Goal: Task Accomplishment & Management: Use online tool/utility

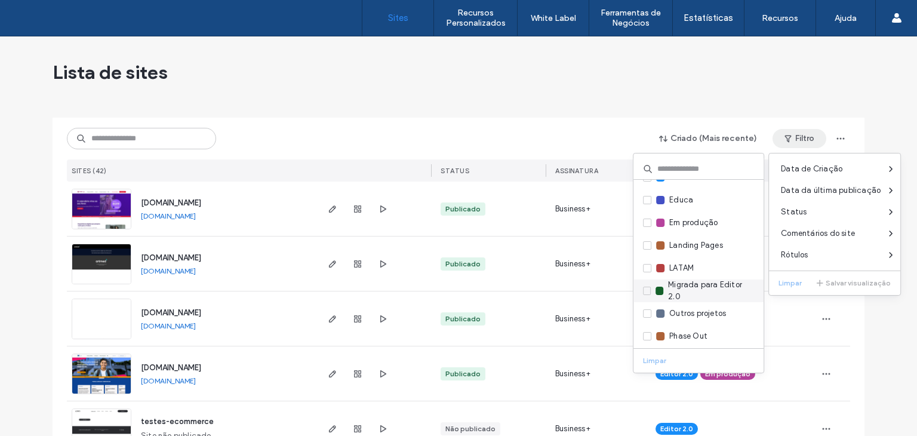
scroll to position [108, 0]
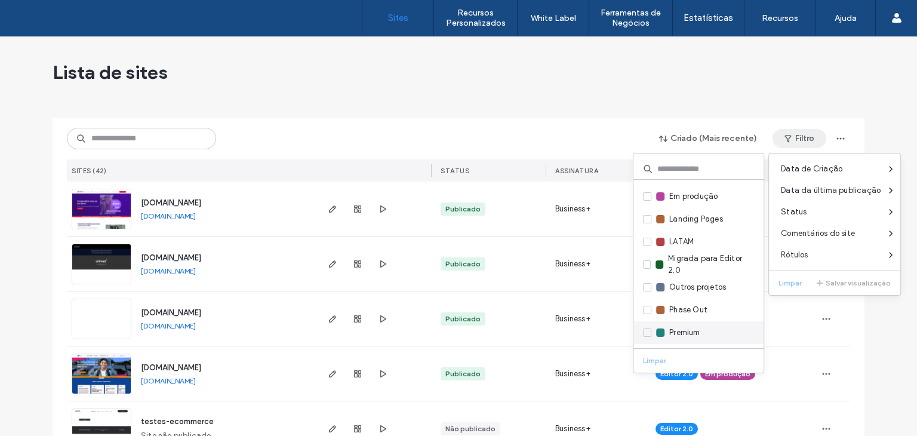
click at [680, 331] on span "Premium" at bounding box center [685, 333] width 30 height 12
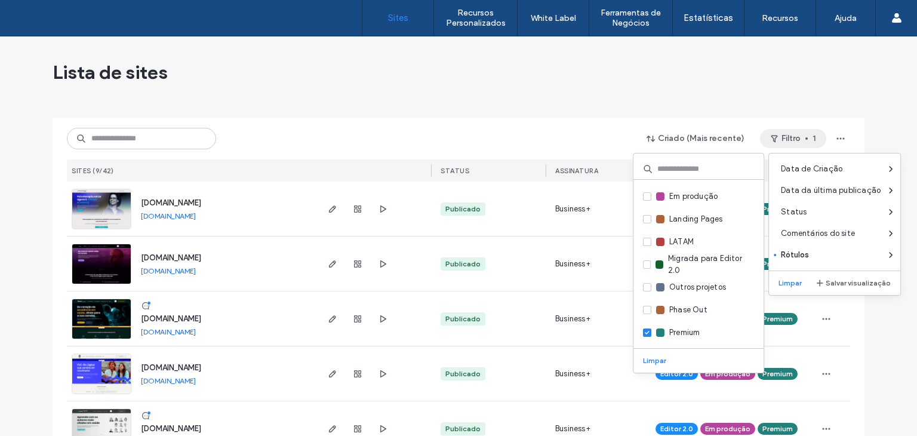
click at [452, 116] on div at bounding box center [459, 113] width 812 height 10
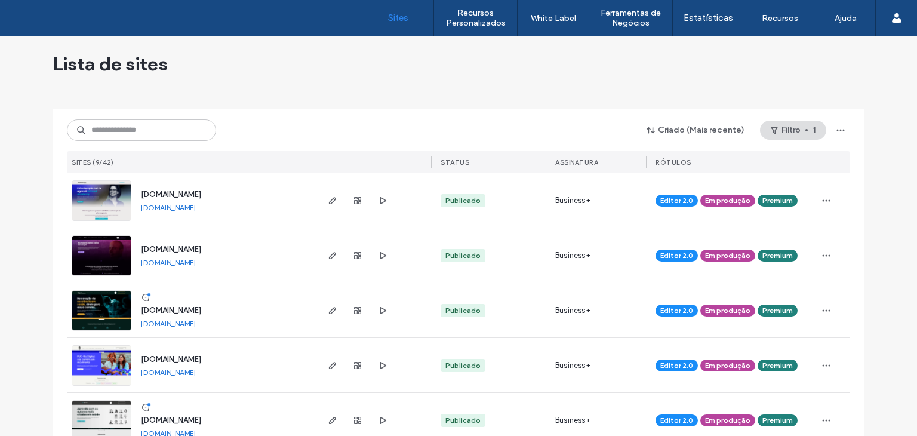
scroll to position [0, 0]
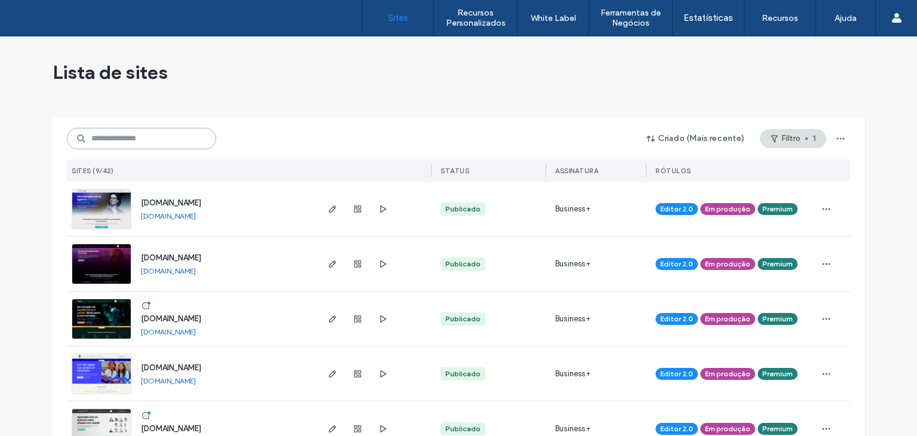
click at [173, 142] on input at bounding box center [141, 139] width 149 height 22
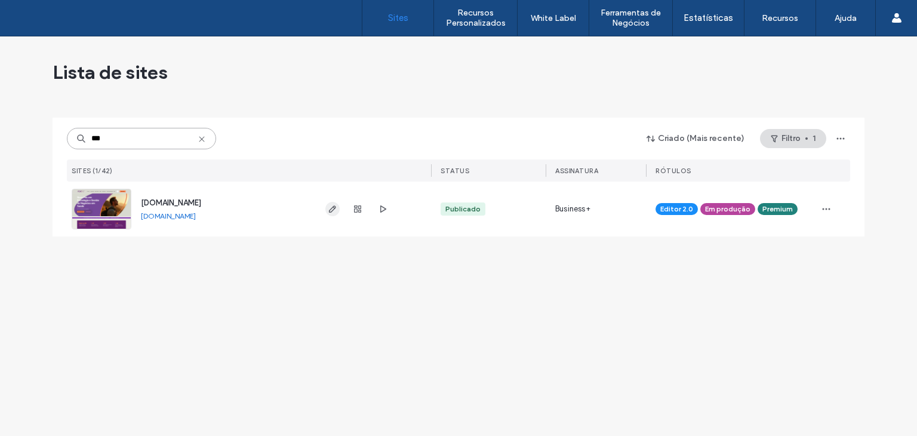
type input "***"
click at [330, 213] on icon "button" at bounding box center [333, 209] width 10 height 10
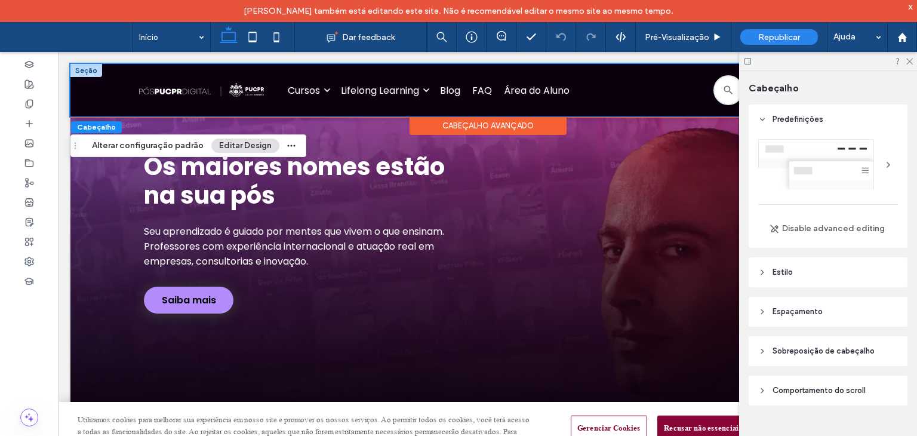
click at [103, 82] on div "Cursos A evolução da sua carreira começa agora: cursos com início imediato Ver …" at bounding box center [487, 90] width 835 height 53
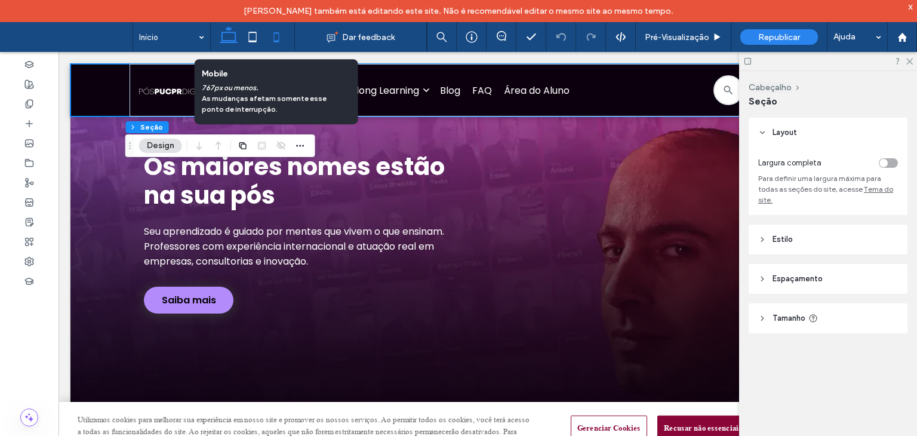
click at [277, 34] on icon at bounding box center [277, 37] width 24 height 24
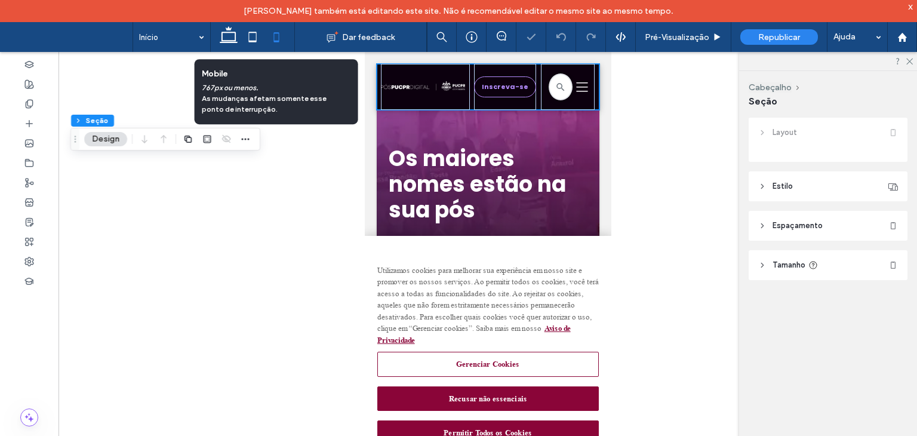
type input "*"
type input "**"
type input "*"
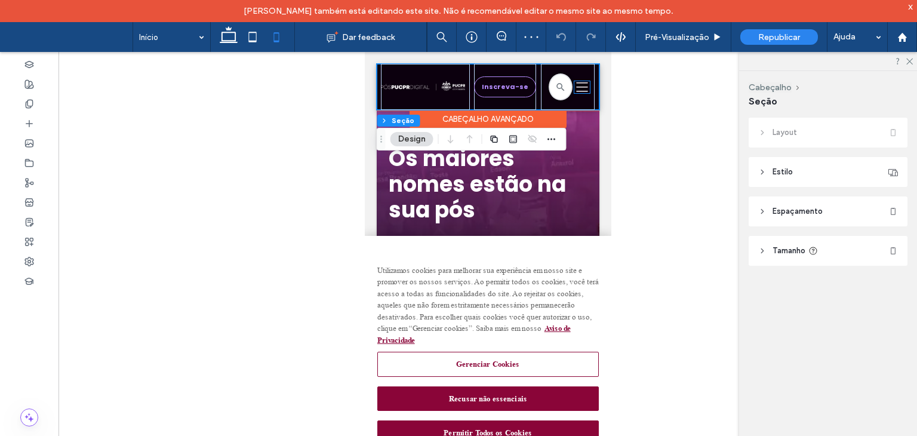
click at [576, 84] on icon "Uma silhueta de três linhas pretas em um fundo branco." at bounding box center [582, 87] width 16 height 12
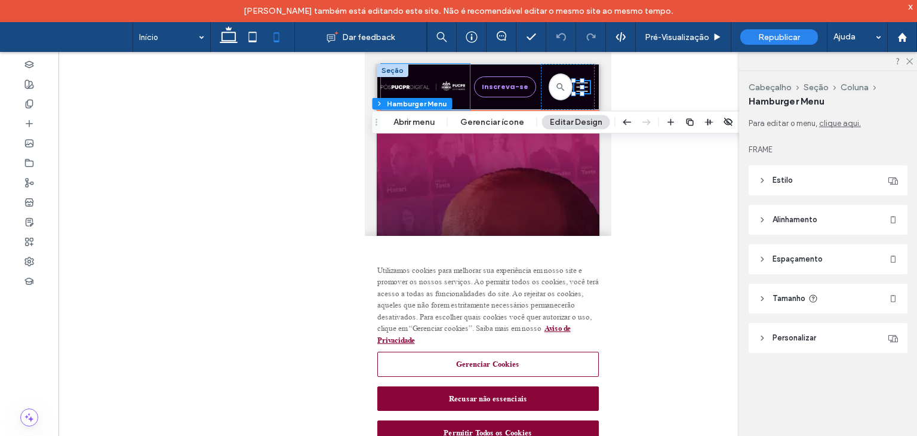
click at [419, 69] on div at bounding box center [424, 87] width 89 height 46
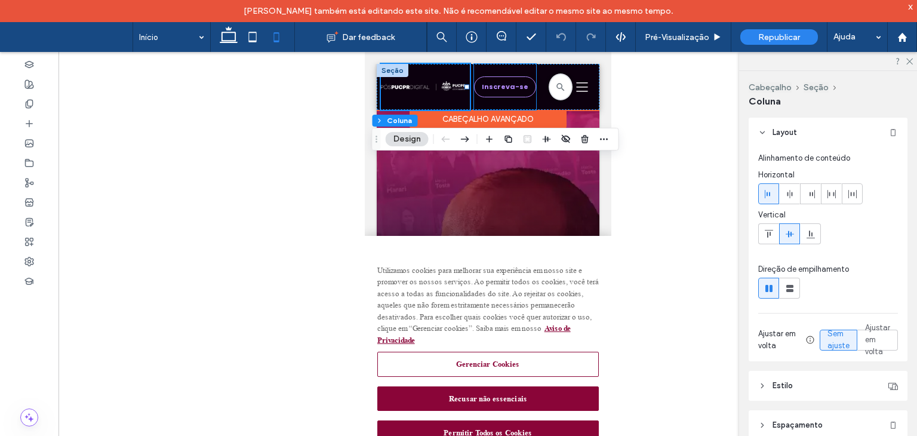
click at [491, 70] on div "Inscreva-se" at bounding box center [505, 87] width 62 height 46
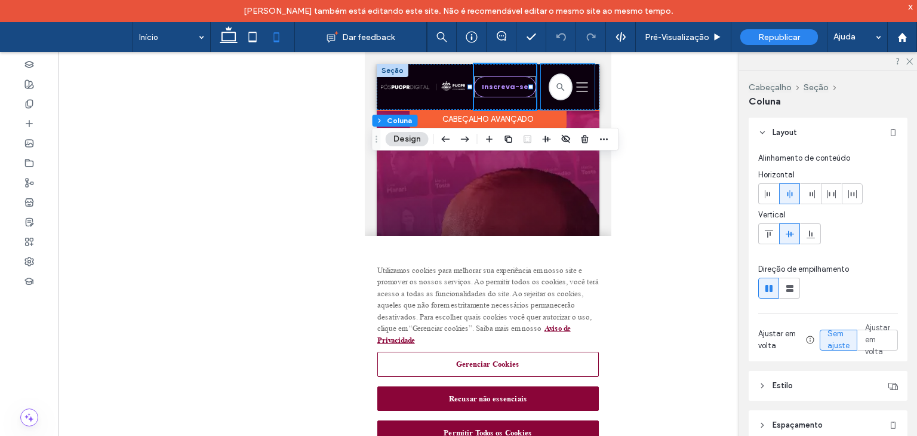
click at [548, 68] on div "Uma silhueta de três linhas pretas em um fundo branco." at bounding box center [568, 87] width 54 height 46
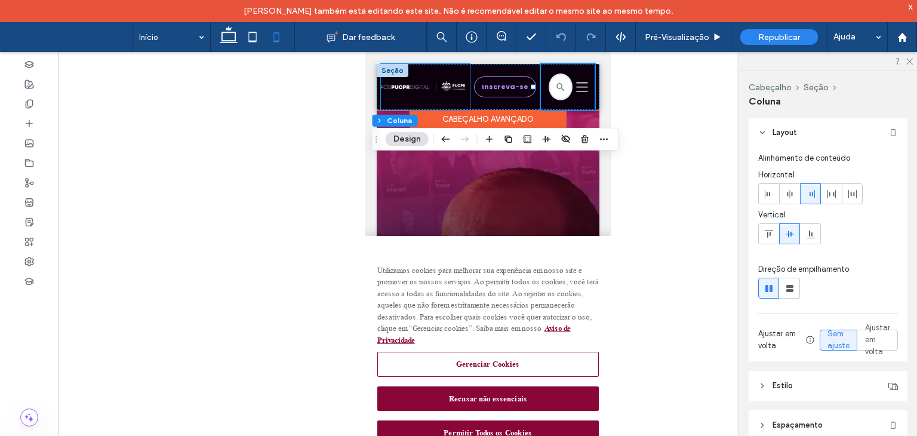
click at [435, 65] on div at bounding box center [424, 87] width 89 height 46
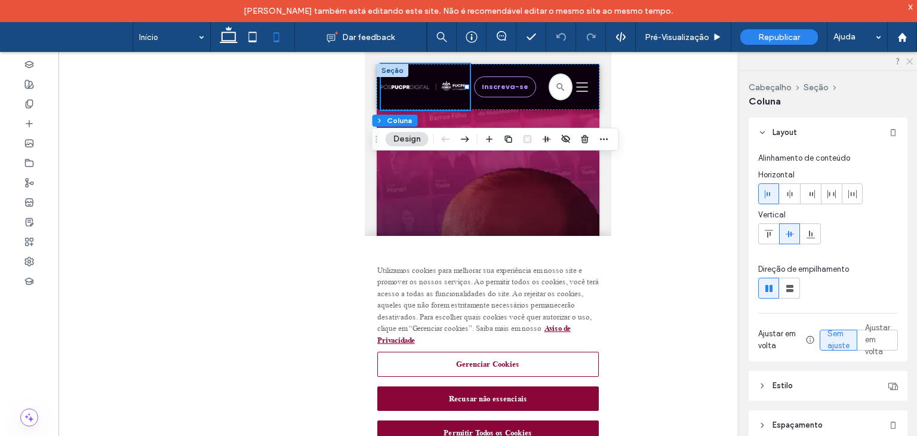
click at [909, 60] on use at bounding box center [910, 62] width 7 height 7
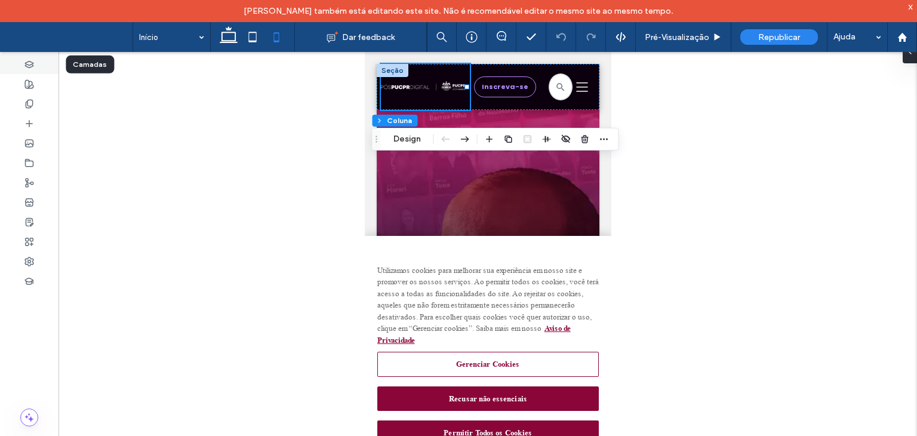
click at [15, 66] on div at bounding box center [29, 64] width 59 height 20
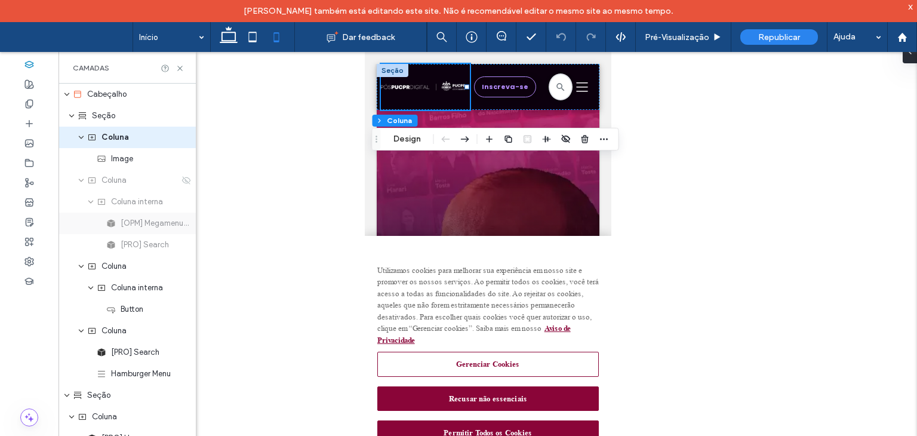
click at [126, 230] on div "[OPM] Megamenu Lite" at bounding box center [127, 224] width 137 height 22
click at [138, 223] on span "[OPM] Megamenu Lite" at bounding box center [155, 223] width 68 height 12
click at [130, 183] on div "Coluna" at bounding box center [133, 180] width 92 height 12
click at [127, 161] on span "Image" at bounding box center [122, 159] width 22 height 12
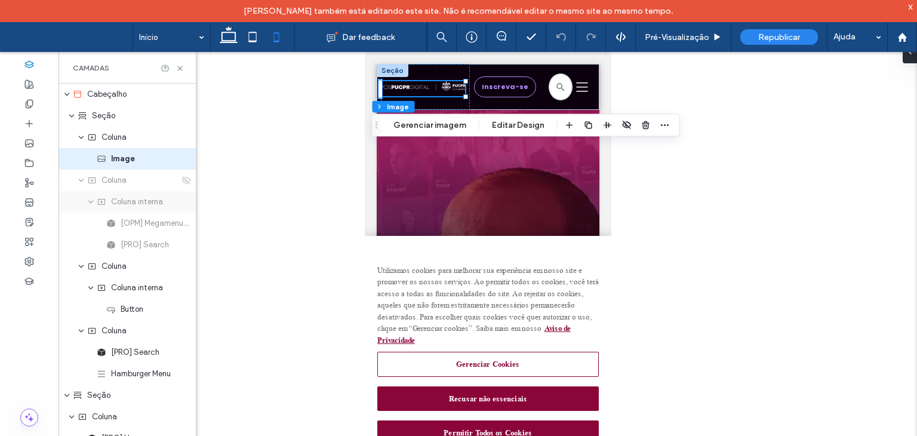
click at [131, 204] on span "Coluna interna" at bounding box center [137, 202] width 52 height 12
click at [179, 187] on div "Coluna" at bounding box center [127, 181] width 137 height 22
click at [182, 176] on icon at bounding box center [187, 181] width 10 height 10
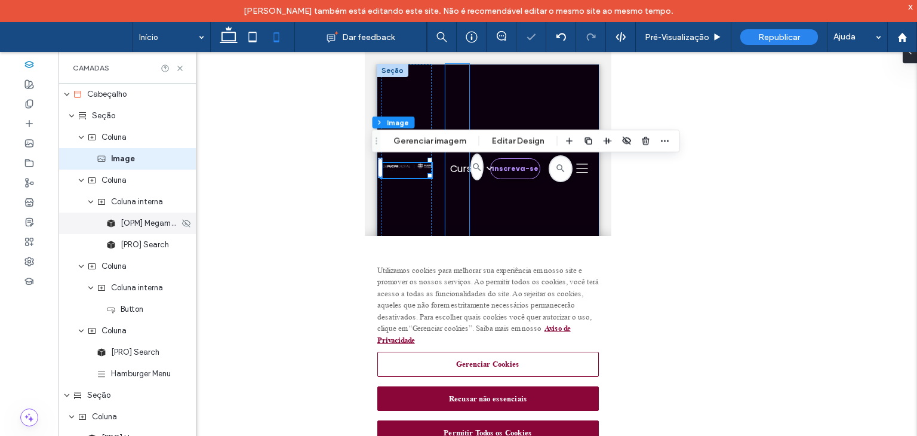
click at [133, 226] on span "[OPM] Megamenu Lite" at bounding box center [150, 223] width 59 height 12
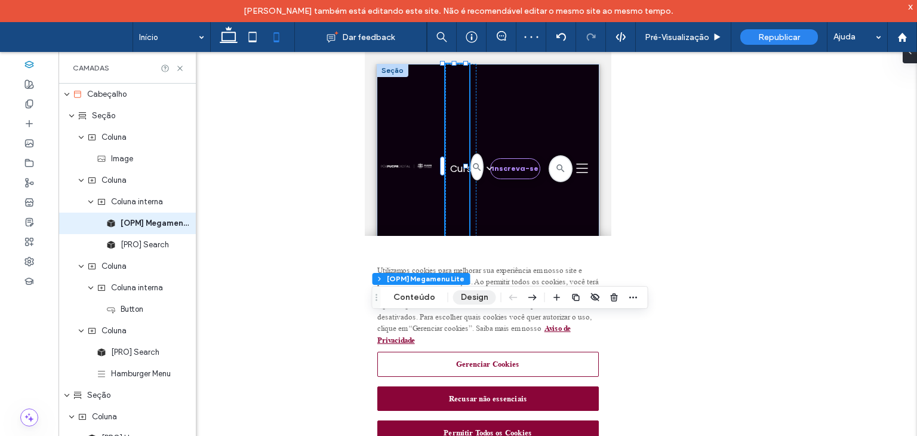
click at [466, 297] on button "Design" at bounding box center [474, 297] width 43 height 14
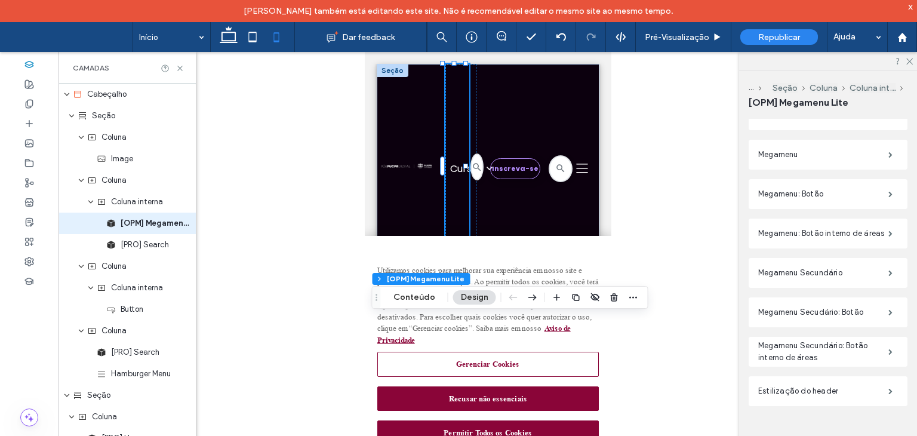
scroll to position [444, 0]
click at [797, 378] on label "Estilização do header" at bounding box center [824, 390] width 130 height 24
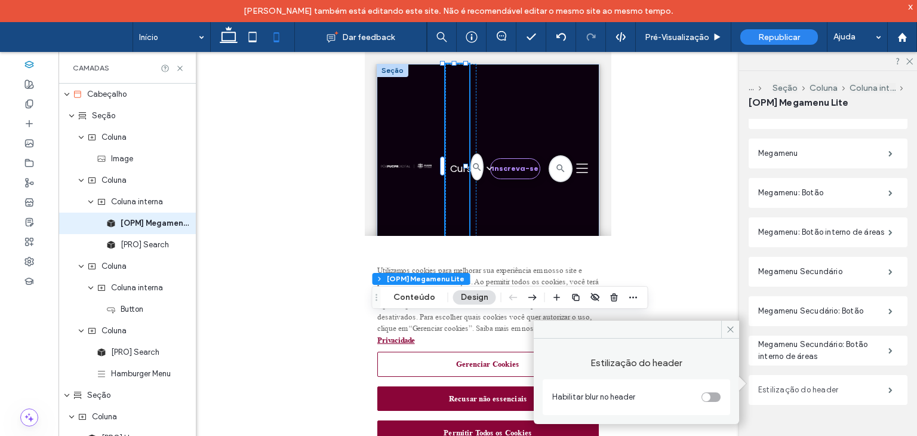
click at [797, 378] on label "Estilização do header" at bounding box center [824, 390] width 130 height 24
click at [790, 342] on label "Megamenu Secundário: Botão interno de áreas" at bounding box center [824, 351] width 130 height 36
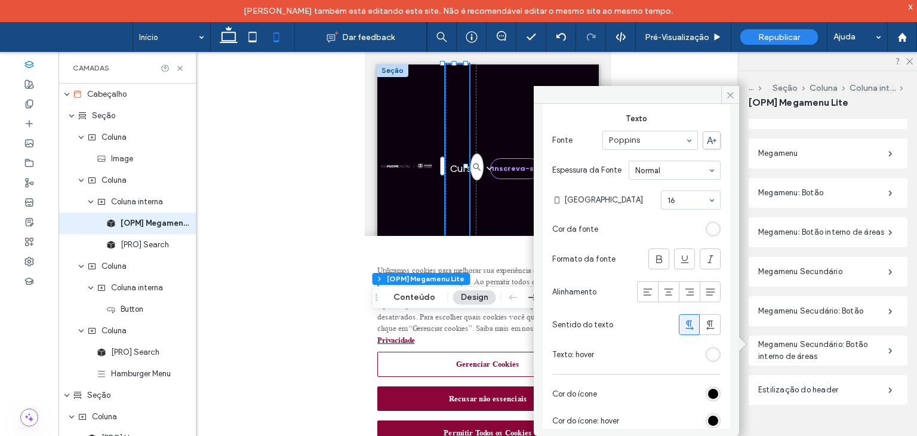
scroll to position [308, 0]
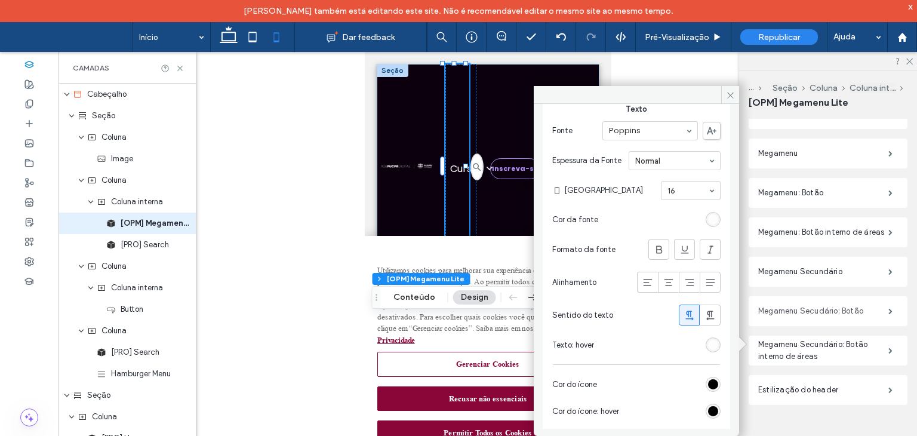
click at [800, 304] on label "Megamenu Secudário: Botão" at bounding box center [824, 311] width 130 height 24
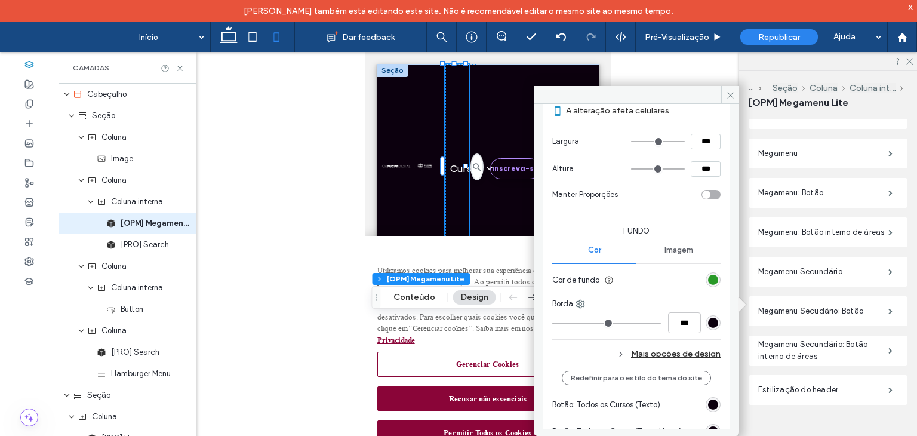
scroll to position [129, 0]
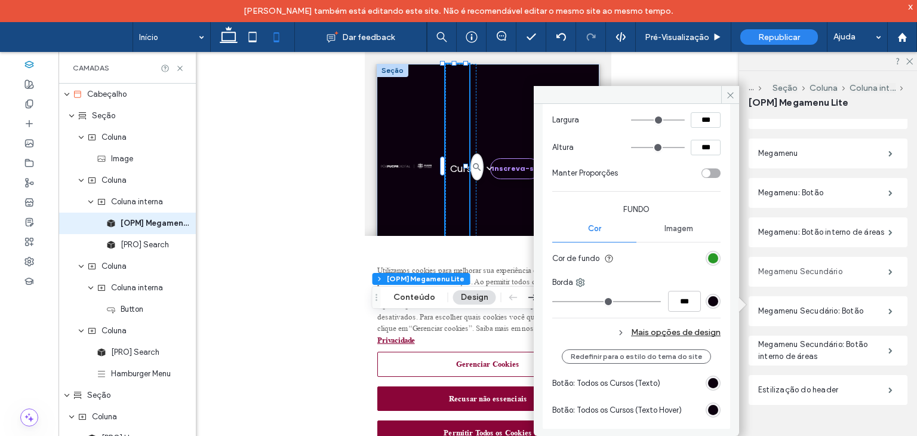
click at [800, 269] on label "Megamenu Secundário" at bounding box center [824, 272] width 130 height 24
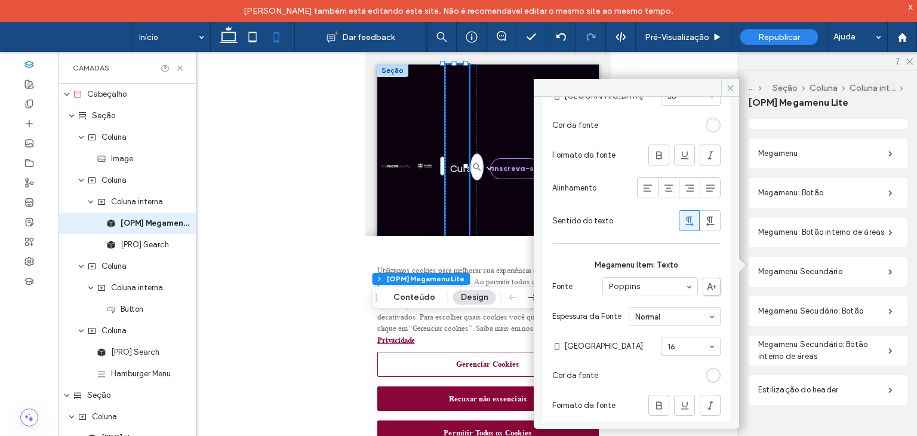
scroll to position [478, 0]
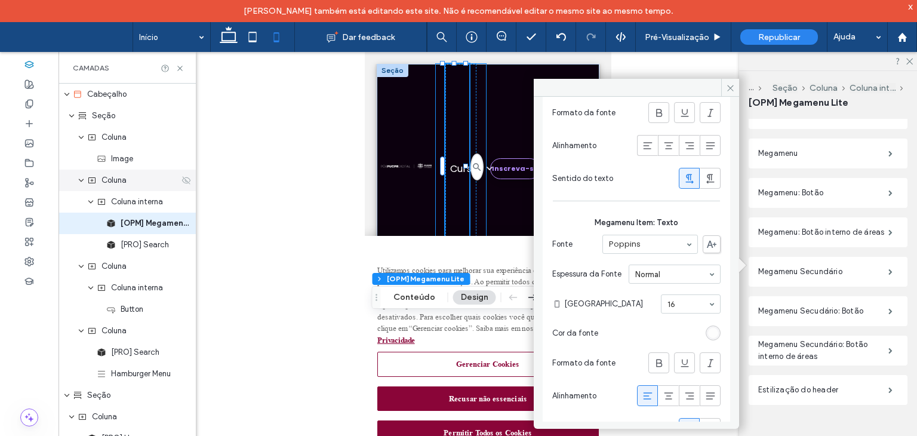
click at [182, 180] on icon at bounding box center [187, 181] width 10 height 10
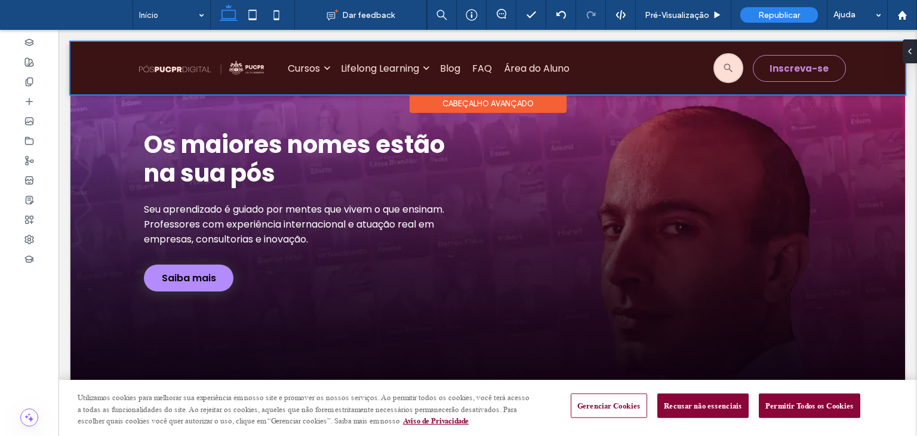
click at [105, 51] on div at bounding box center [487, 68] width 835 height 53
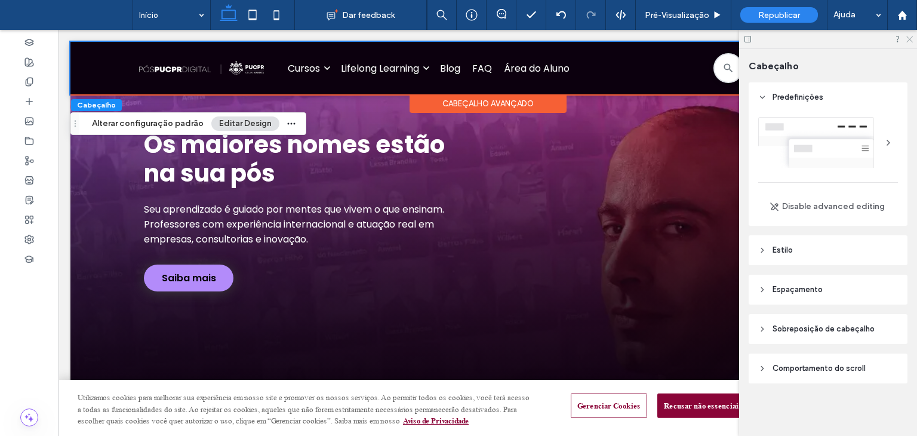
click at [911, 39] on icon at bounding box center [909, 39] width 8 height 8
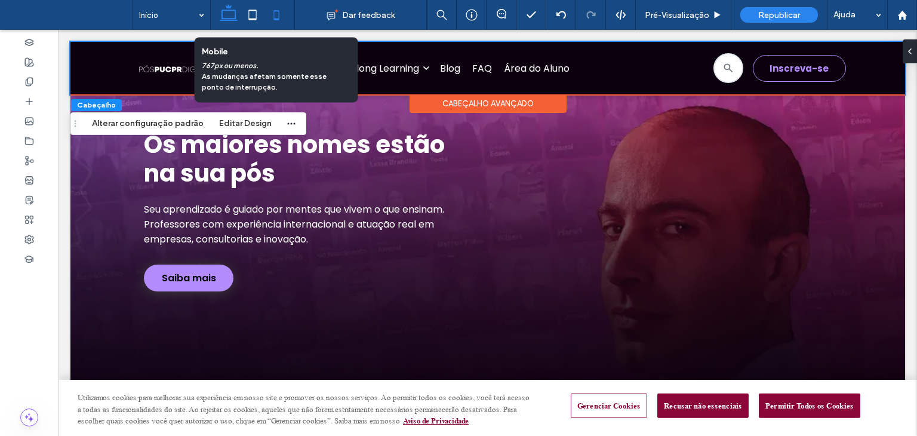
click at [278, 18] on use at bounding box center [276, 15] width 5 height 10
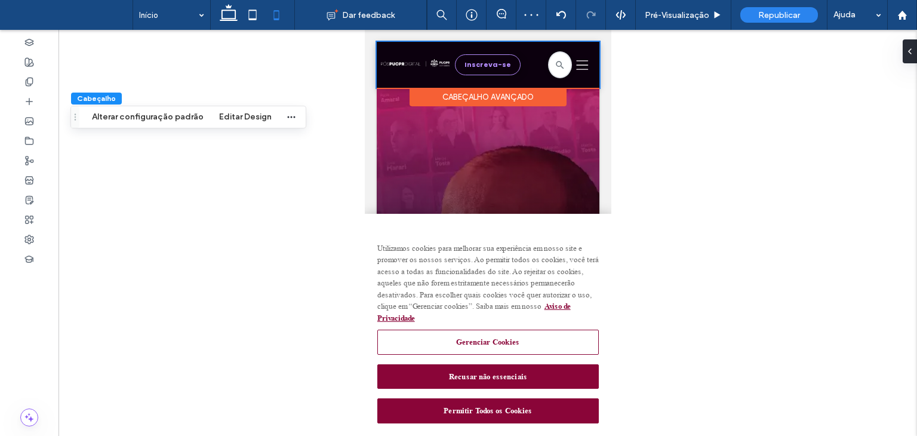
click at [385, 46] on div at bounding box center [392, 48] width 32 height 13
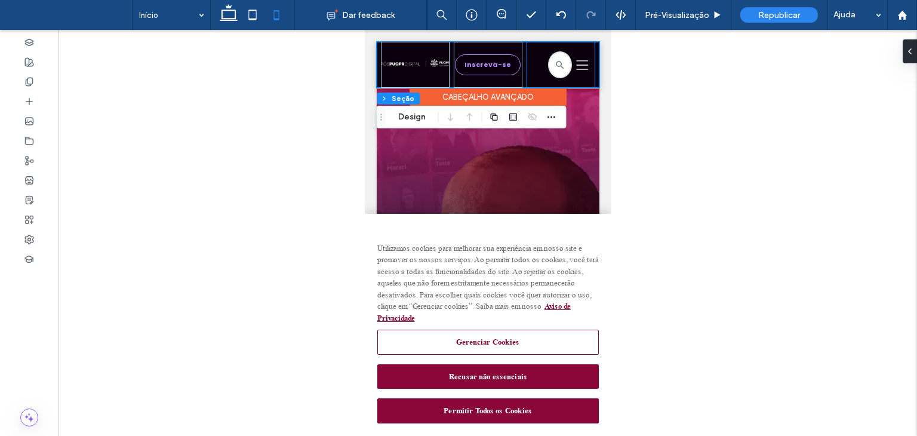
click at [573, 54] on div "Uma silhueta de três linhas pretas em um fundo branco." at bounding box center [560, 65] width 69 height 46
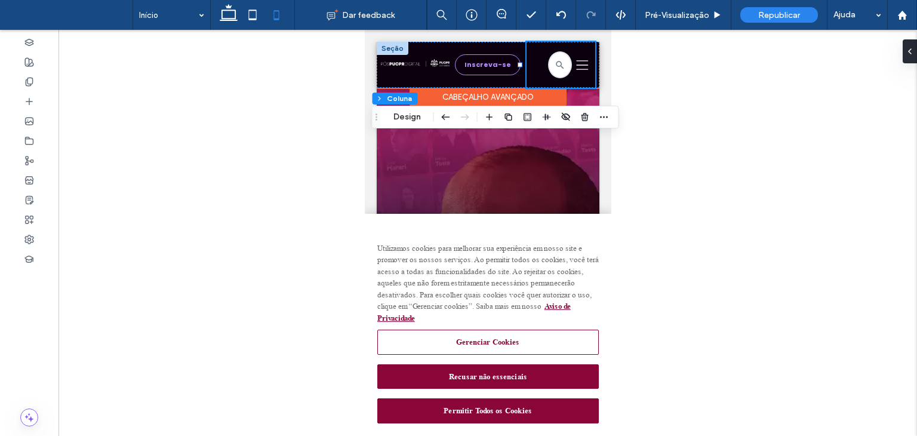
click at [526, 54] on div "Uma silhueta de três linhas pretas em um fundo branco." at bounding box center [560, 65] width 69 height 46
click at [490, 53] on div "Inscreva-se" at bounding box center [487, 65] width 69 height 46
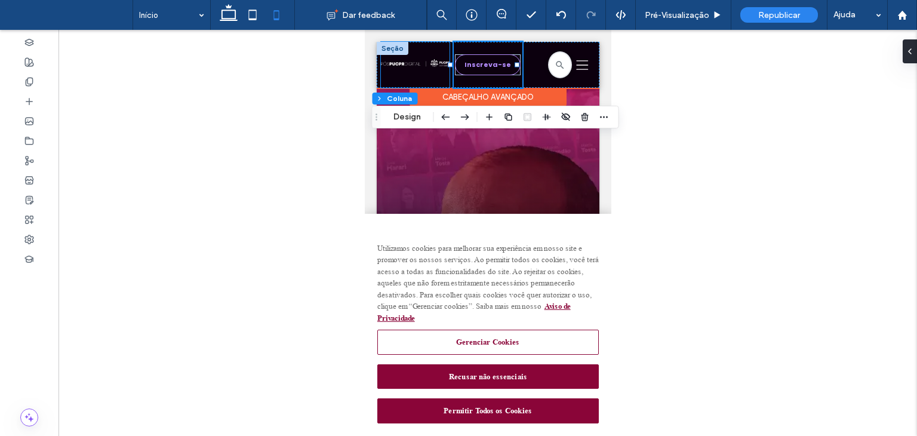
click at [429, 47] on div at bounding box center [414, 65] width 69 height 46
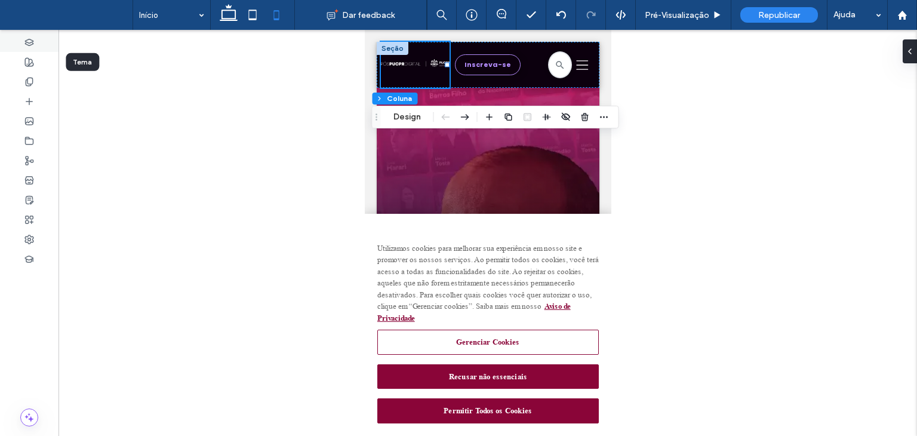
click at [36, 47] on div at bounding box center [29, 42] width 59 height 20
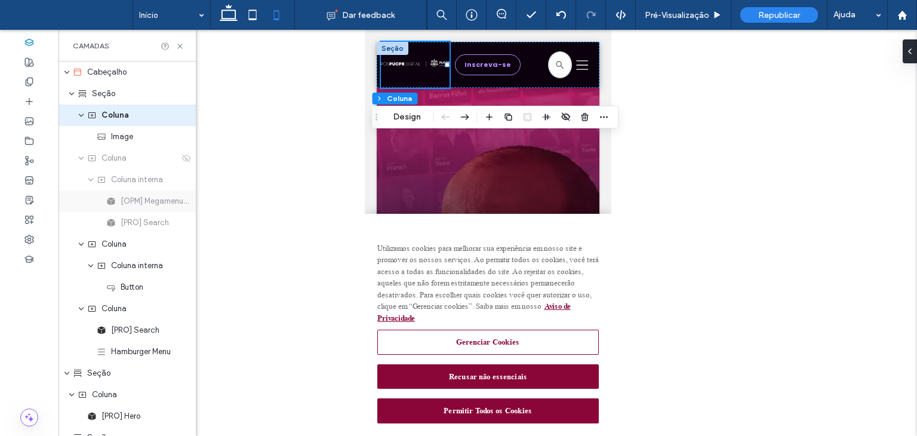
click at [133, 200] on span "[OPM] Megamenu Lite" at bounding box center [155, 201] width 68 height 12
click at [125, 355] on span "Hamburger Menu" at bounding box center [141, 352] width 60 height 12
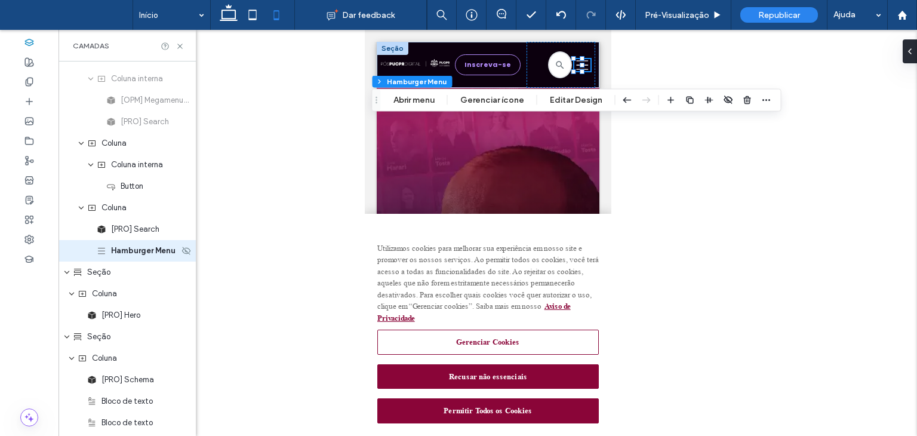
scroll to position [103, 0]
click at [564, 106] on button "Editar Design" at bounding box center [576, 100] width 68 height 14
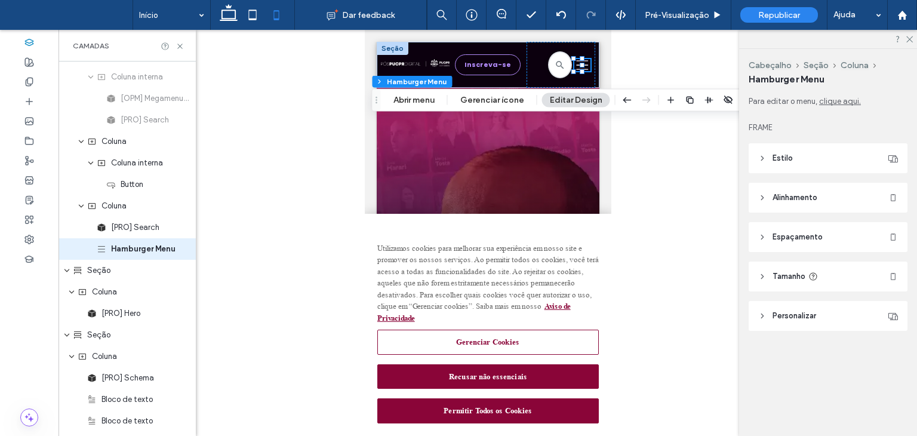
click at [578, 105] on button "Editar Design" at bounding box center [576, 100] width 68 height 14
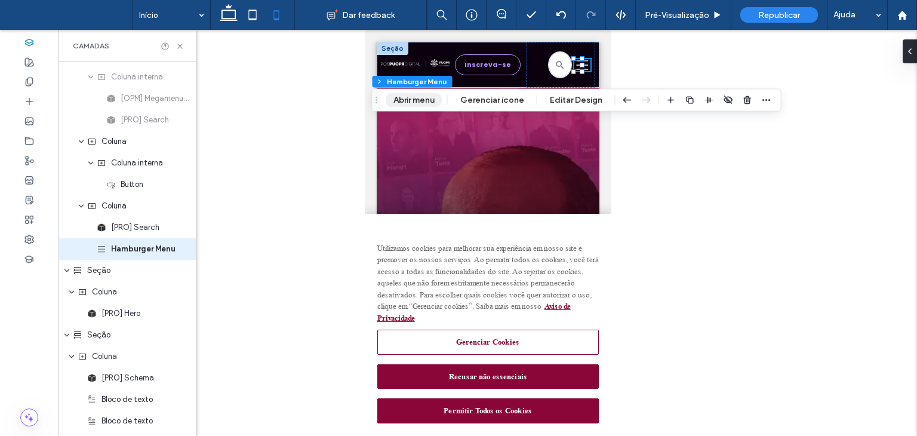
click at [407, 103] on button "Abrir menu" at bounding box center [414, 100] width 57 height 14
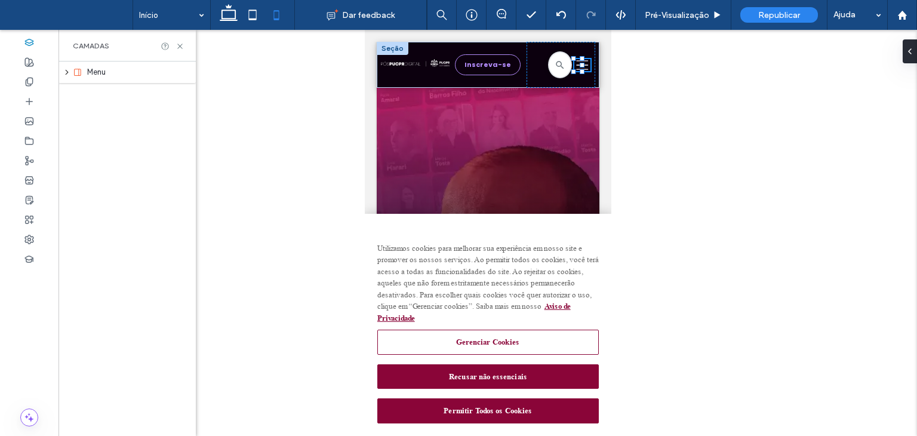
scroll to position [0, 0]
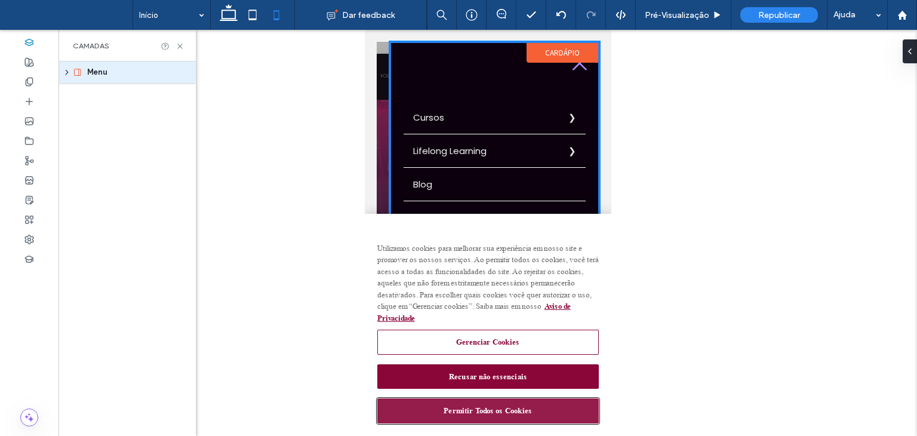
click at [493, 407] on button "Permitir Todos os Cookies" at bounding box center [488, 410] width 222 height 25
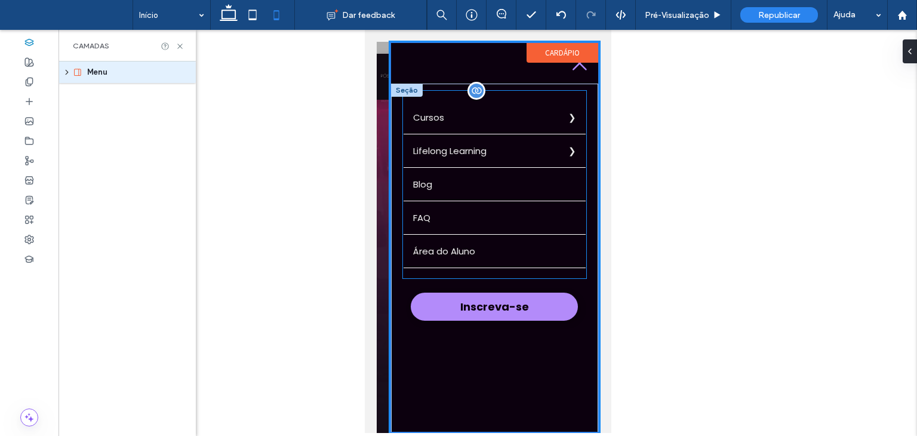
click at [502, 106] on label "Cursos" at bounding box center [494, 117] width 182 height 33
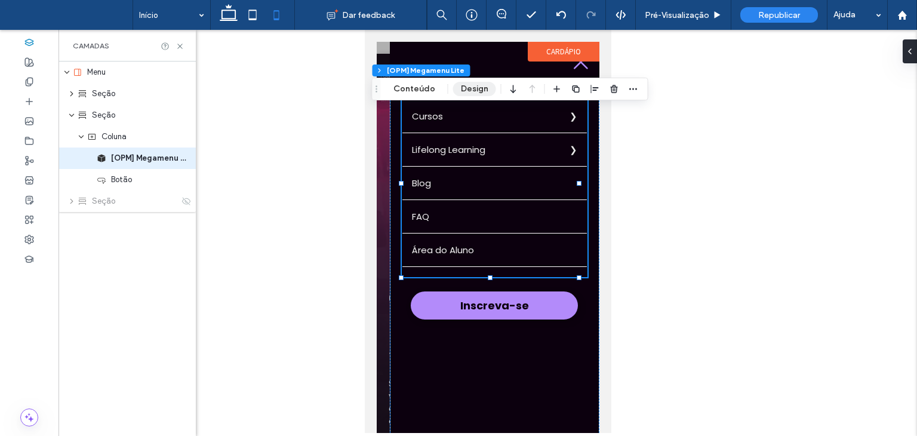
click at [473, 84] on button "Design" at bounding box center [474, 89] width 43 height 14
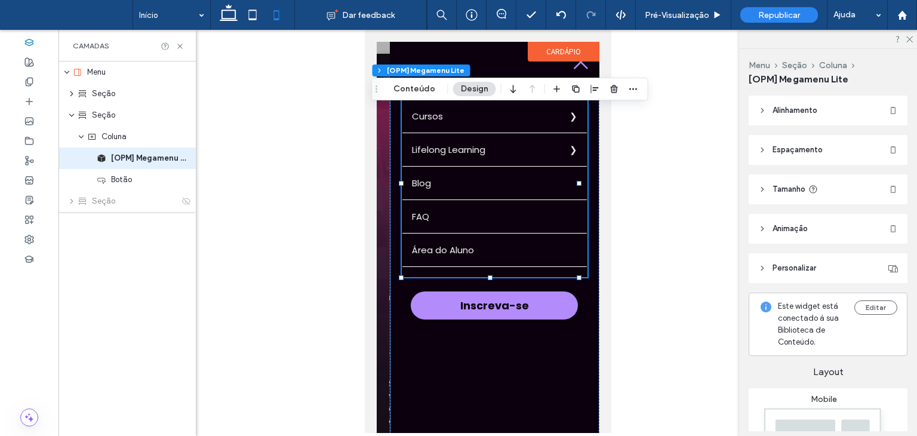
click at [454, 115] on label "Cursos" at bounding box center [494, 116] width 185 height 33
click at [431, 119] on label "Cursos" at bounding box center [494, 116] width 185 height 33
click at [559, 117] on label "Cursos" at bounding box center [494, 116] width 185 height 33
click at [564, 116] on label "Cursos" at bounding box center [494, 116] width 185 height 33
click at [478, 87] on button "Design" at bounding box center [474, 89] width 43 height 14
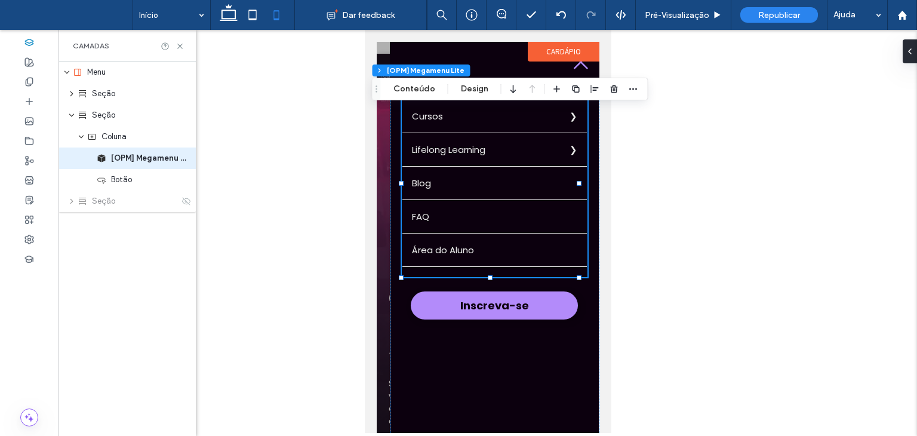
click at [549, 124] on label "Cursos" at bounding box center [494, 116] width 185 height 33
click at [567, 118] on label "Cursos" at bounding box center [494, 116] width 185 height 33
click at [586, 139] on div "Inscreva-se Cursos Voltar Arquitetura e Urbanismo Urbanismo e o Futuro das Cida…" at bounding box center [494, 263] width 210 height 363
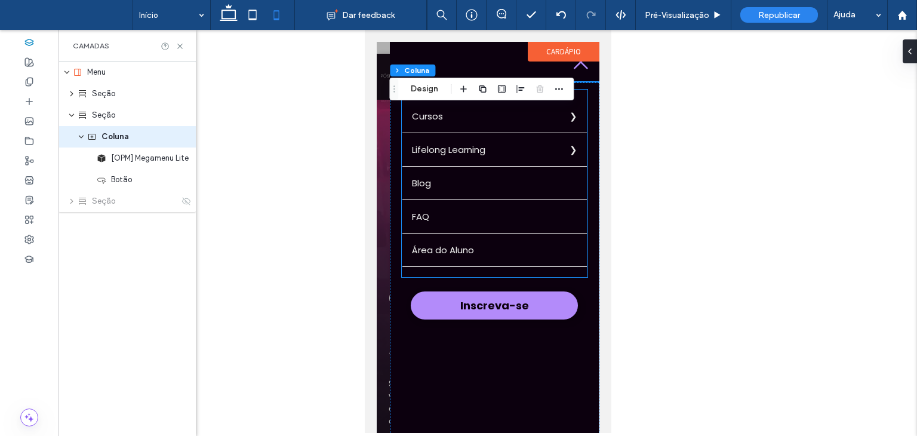
click at [542, 114] on label "Cursos" at bounding box center [494, 116] width 185 height 33
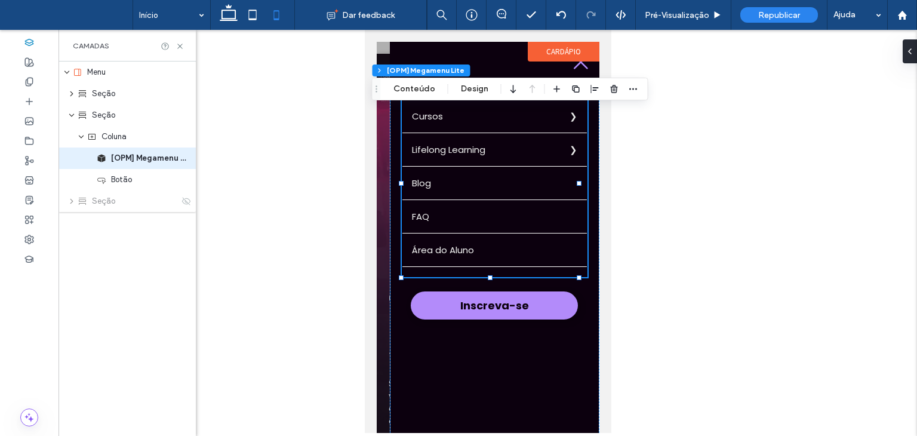
click at [433, 116] on label "Cursos" at bounding box center [494, 116] width 185 height 33
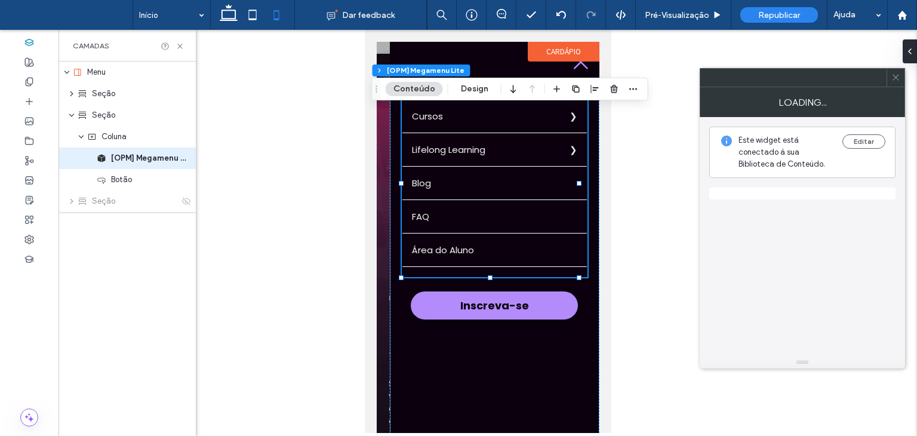
click at [433, 116] on label "Cursos" at bounding box center [494, 116] width 185 height 33
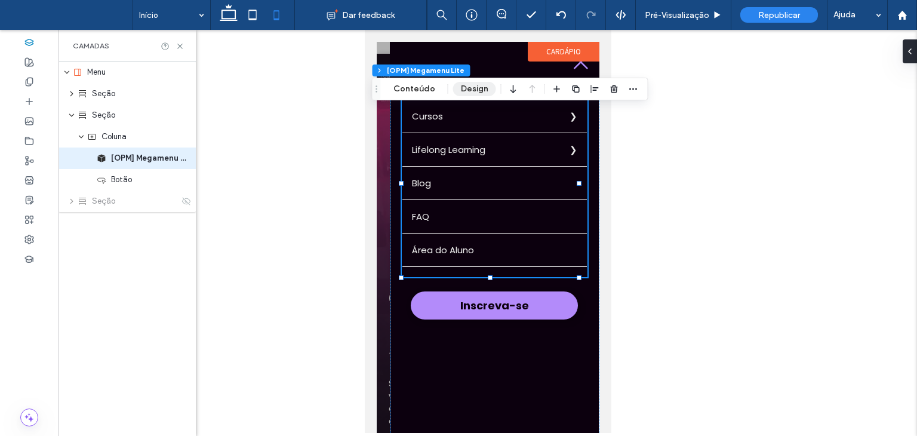
click at [474, 89] on button "Design" at bounding box center [474, 89] width 43 height 14
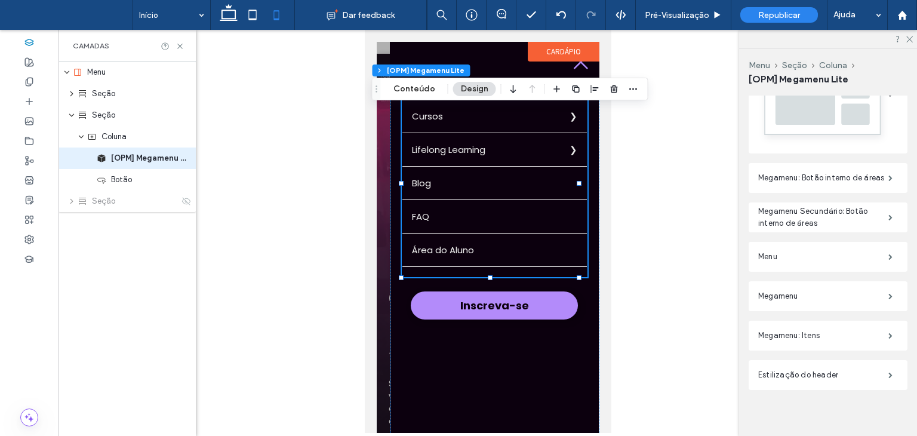
scroll to position [358, 0]
click at [834, 366] on label "Estilização do header" at bounding box center [824, 373] width 130 height 24
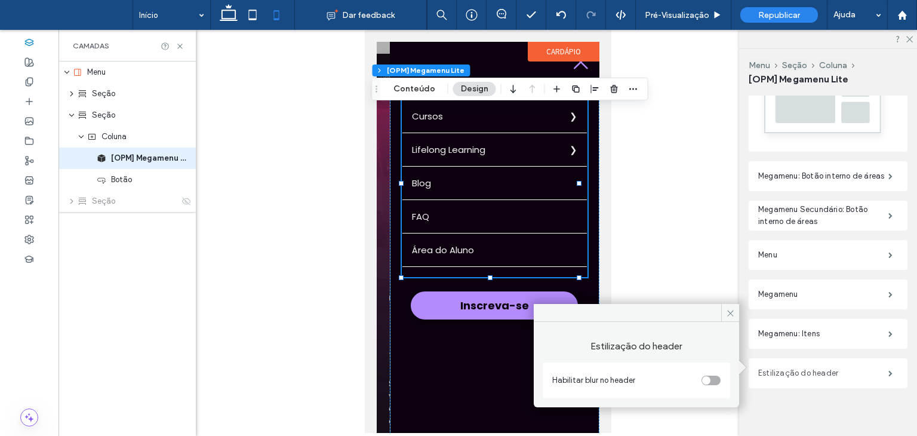
click at [833, 372] on label "Estilização do header" at bounding box center [824, 373] width 130 height 24
click at [819, 327] on label "Megamenu: Itens" at bounding box center [824, 334] width 130 height 24
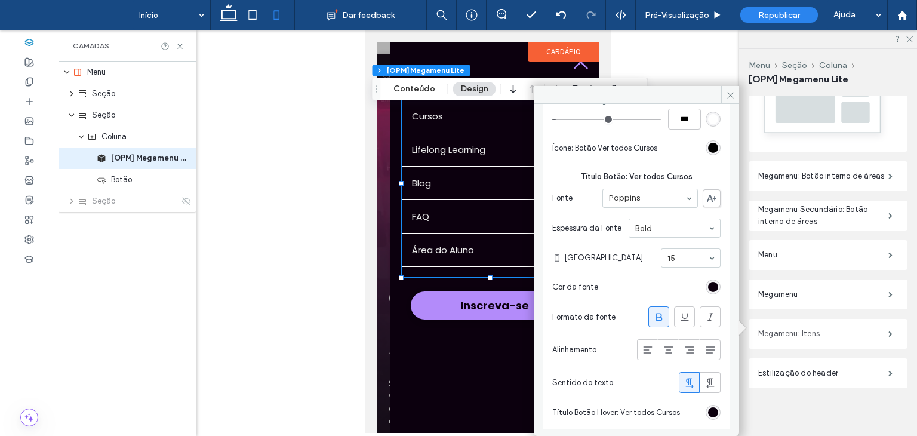
scroll to position [750, 0]
click at [839, 324] on label "Megamenu: Itens" at bounding box center [824, 334] width 130 height 24
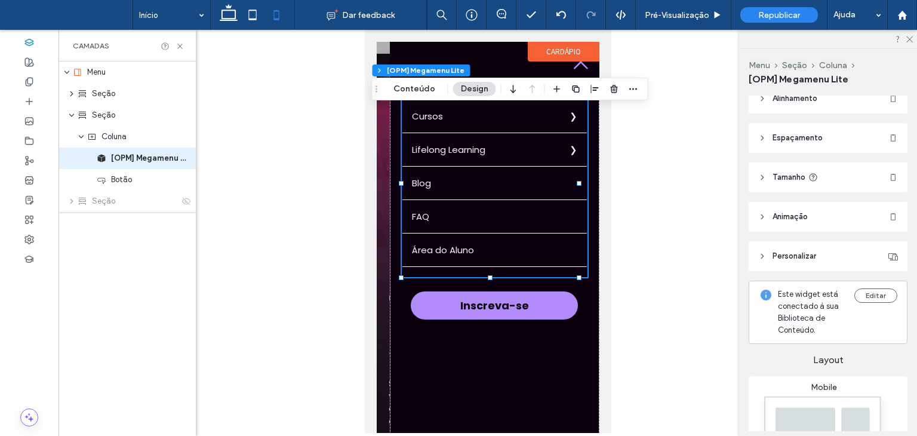
scroll to position [0, 0]
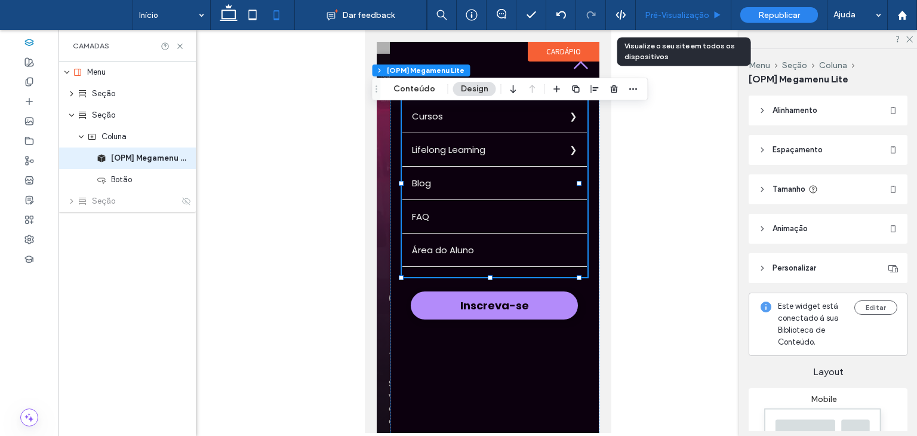
click at [695, 20] on div "Pré-Visualizaçāo" at bounding box center [684, 15] width 96 height 30
click at [695, 16] on span "Pré-Visualizaçāo" at bounding box center [677, 15] width 65 height 10
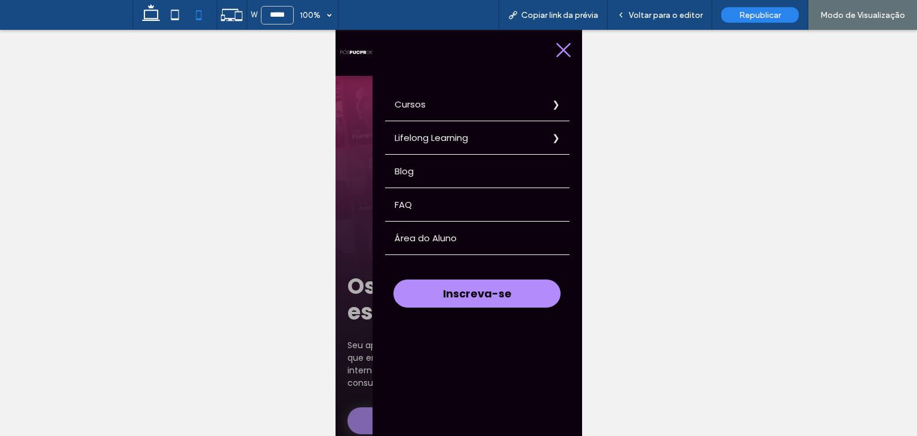
click at [428, 112] on label "Cursos" at bounding box center [477, 104] width 185 height 33
click at [335, 30] on summary "Arquitetura e Urbanismo" at bounding box center [335, 30] width 0 height 0
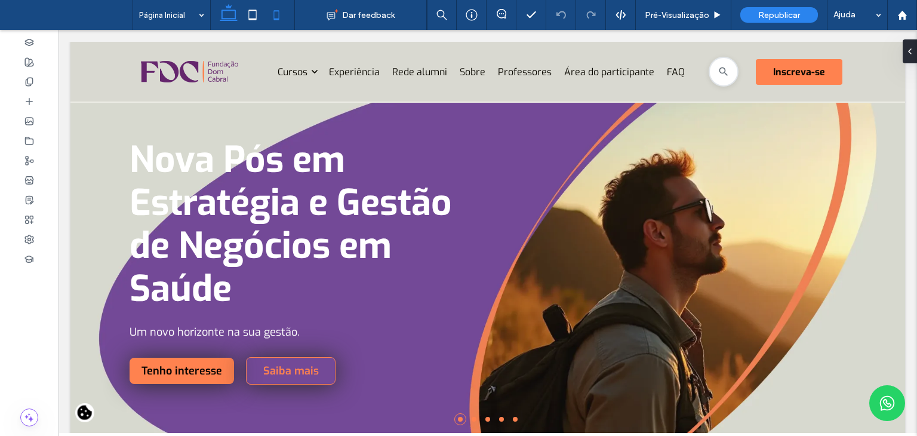
click at [266, 17] on icon at bounding box center [277, 15] width 24 height 24
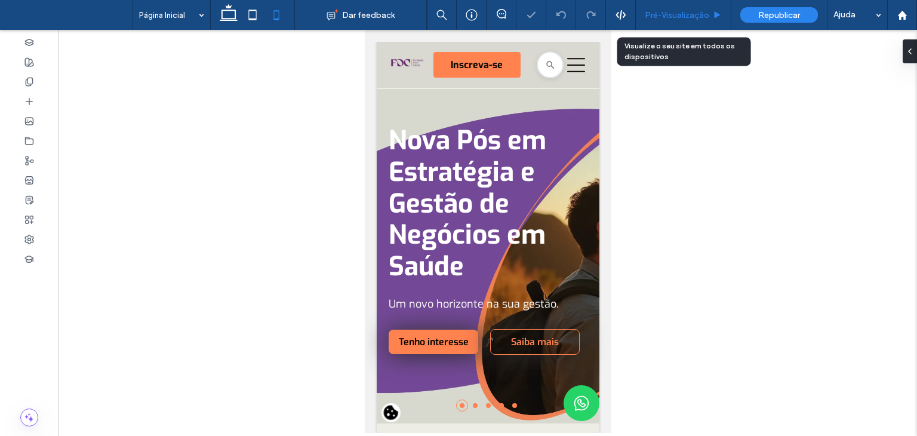
click at [674, 21] on div "Pré-Visualizaçāo" at bounding box center [684, 15] width 96 height 30
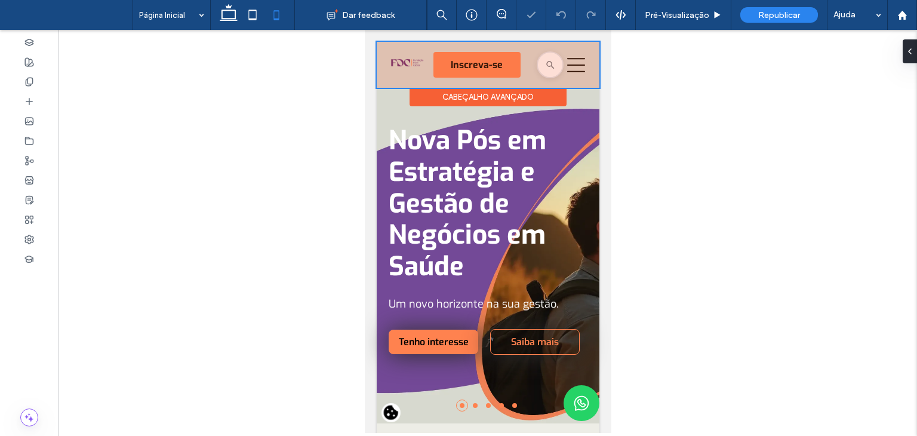
click at [562, 63] on div at bounding box center [487, 65] width 223 height 46
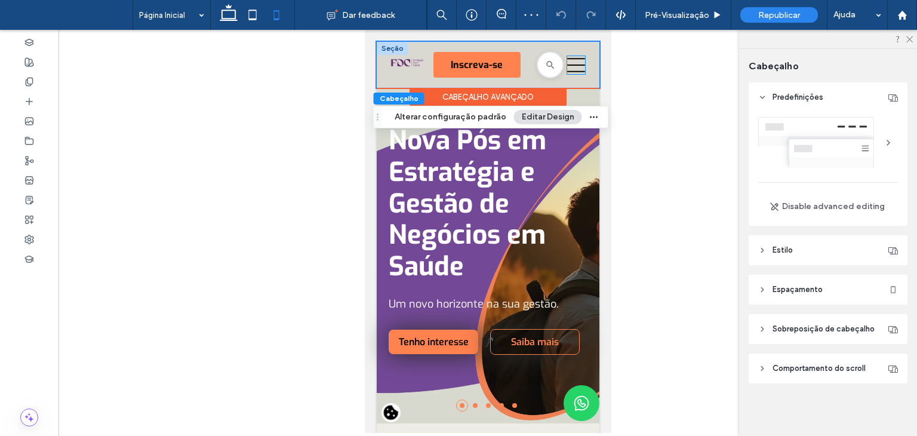
click at [567, 63] on icon "Uma silhueta de três linhas pretas em um fundo branco." at bounding box center [576, 65] width 18 height 18
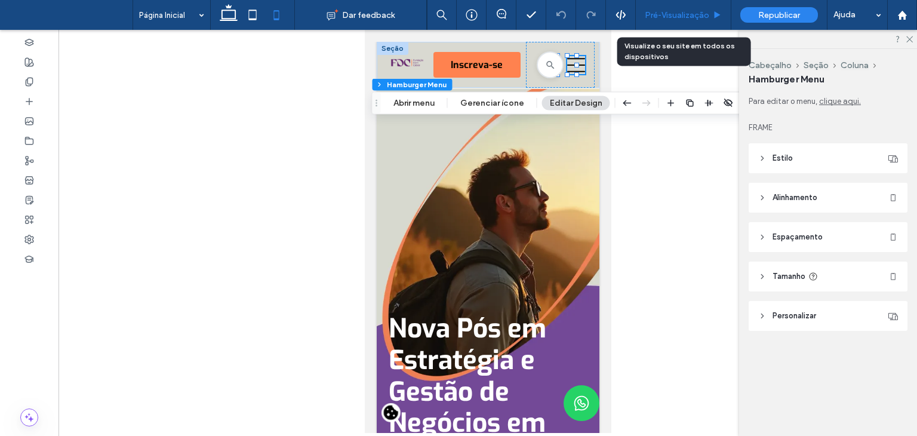
click at [683, 6] on div "Pré-Visualizaçāo" at bounding box center [684, 15] width 96 height 30
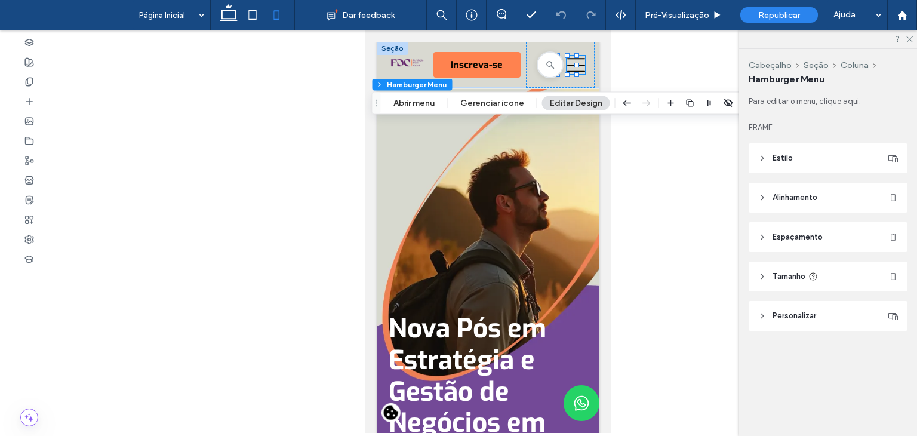
click at [645, 60] on div at bounding box center [488, 231] width 859 height 403
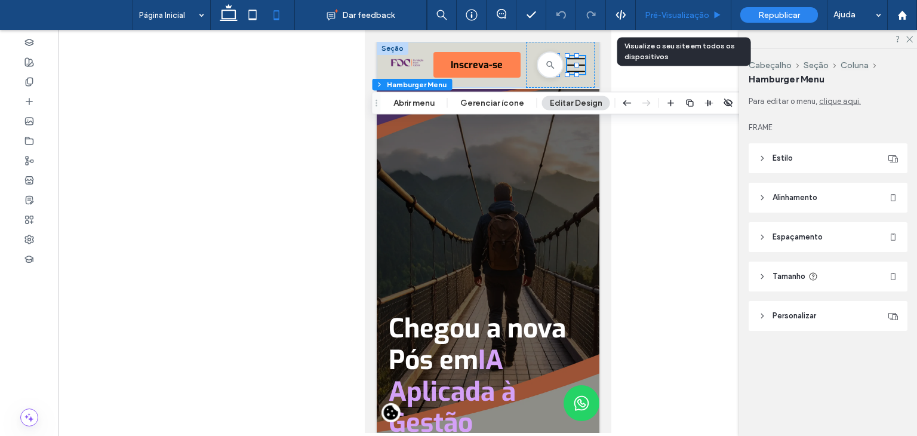
click at [707, 15] on span "Pré-Visualizaçāo" at bounding box center [677, 15] width 65 height 10
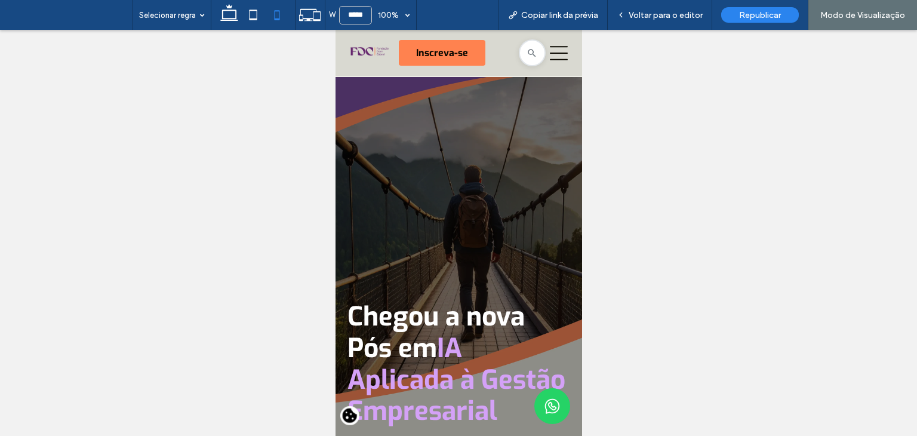
click at [551, 56] on icon "Uma silhueta de três linhas pretas em um fundo branco." at bounding box center [558, 53] width 18 height 18
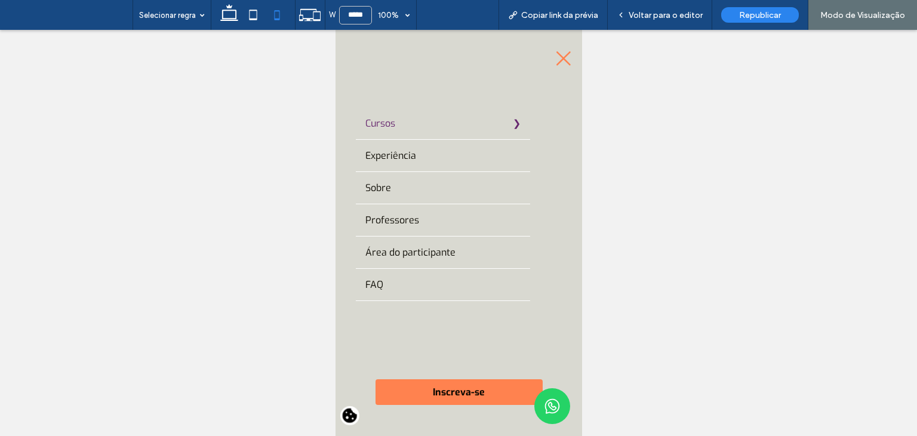
click at [409, 118] on label "Cursos" at bounding box center [442, 124] width 174 height 32
click at [335, 30] on summary "Gestão" at bounding box center [335, 30] width 0 height 0
click at [335, 30] on div "Voltar Gestão Estratégia e Gestão de Negócios em Saúde​ IA Aplicada à Gestão Em…" at bounding box center [335, 30] width 0 height 0
click at [684, 17] on span "Voltar para o editor" at bounding box center [666, 15] width 74 height 10
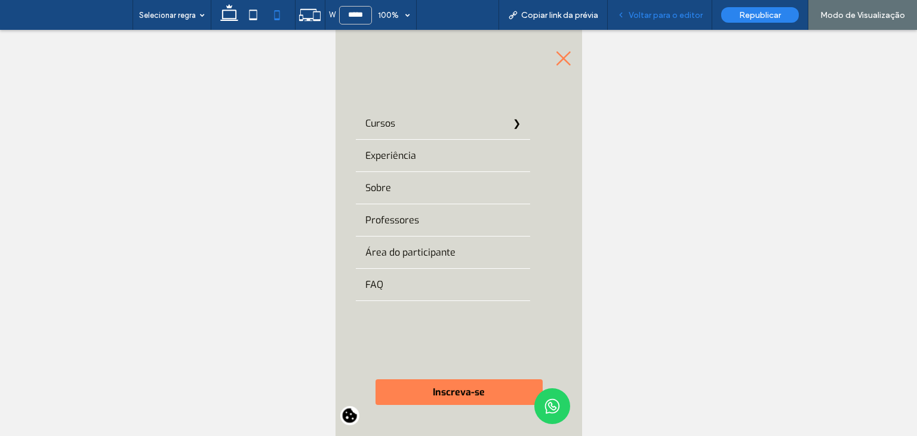
scroll to position [148, 0]
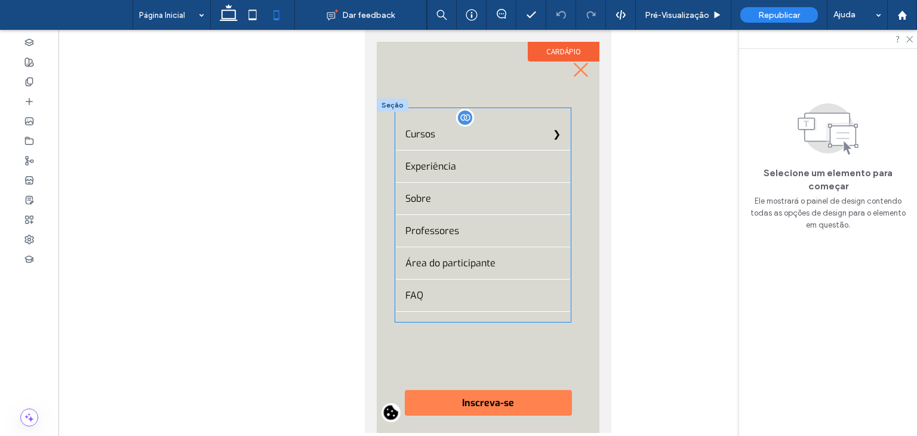
click at [364, 30] on link "Gestão de Tecnologia e Transformação Organizacional" at bounding box center [364, 30] width 0 height 0
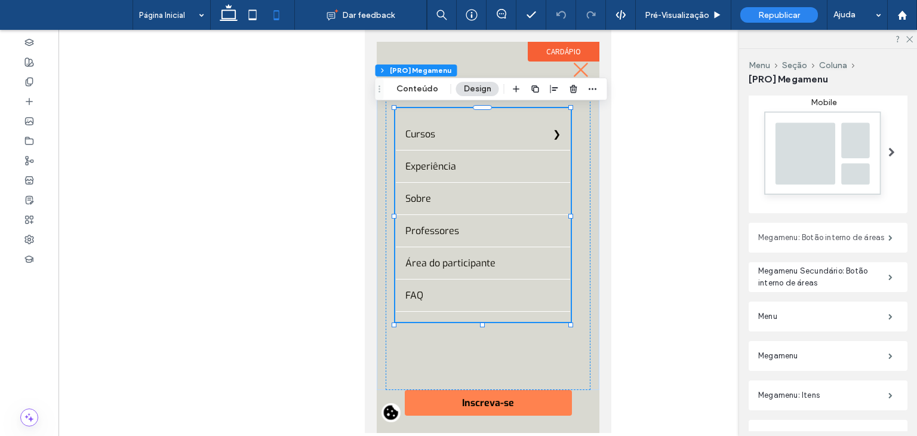
scroll to position [299, 0]
click at [805, 226] on label "Megamenu: Botão interno de áreas" at bounding box center [824, 236] width 130 height 24
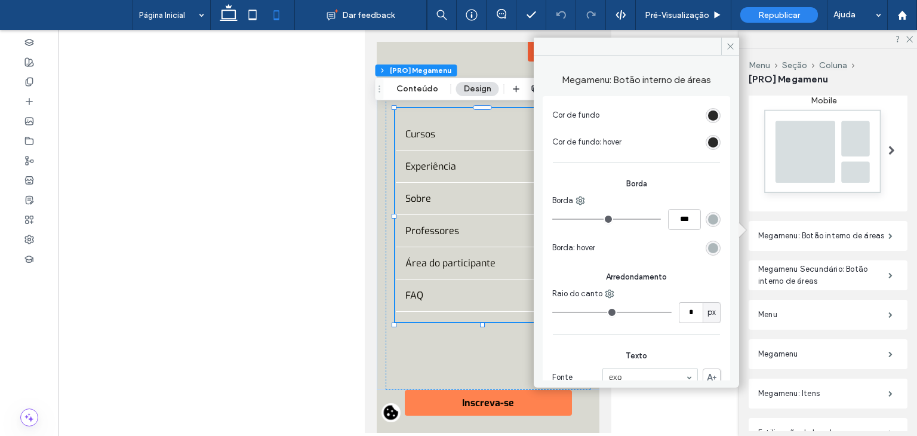
scroll to position [296, 0]
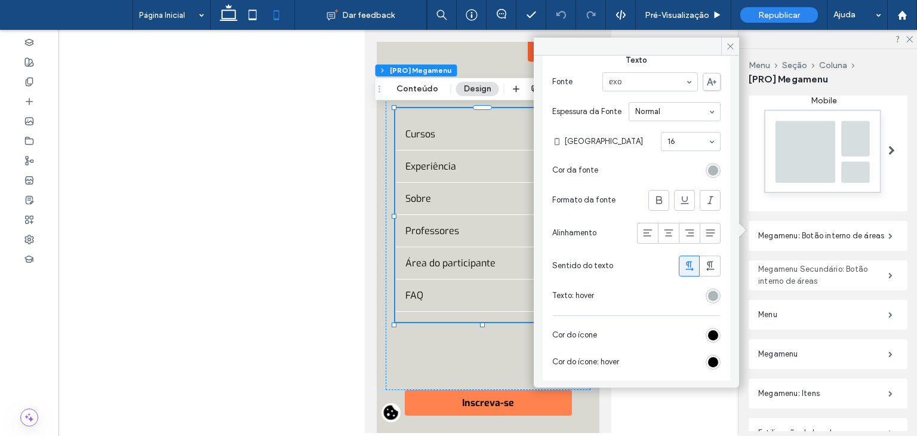
click at [816, 268] on label "Megamenu Secundário: Botão interno de áreas" at bounding box center [824, 275] width 130 height 36
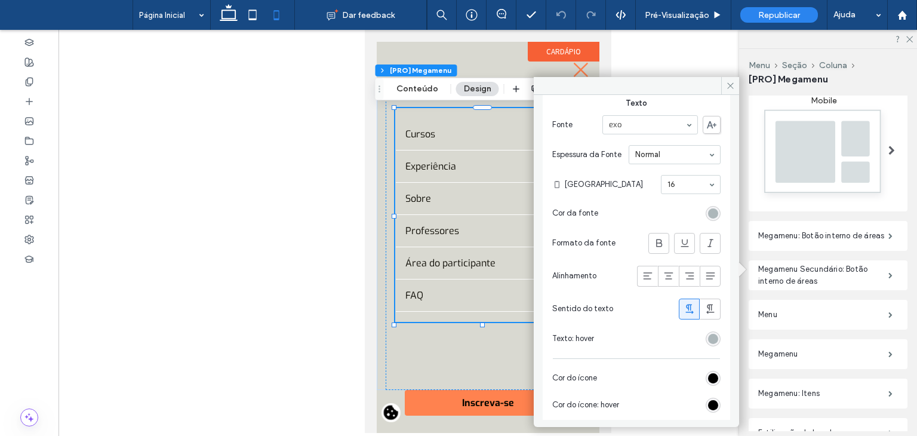
scroll to position [309, 0]
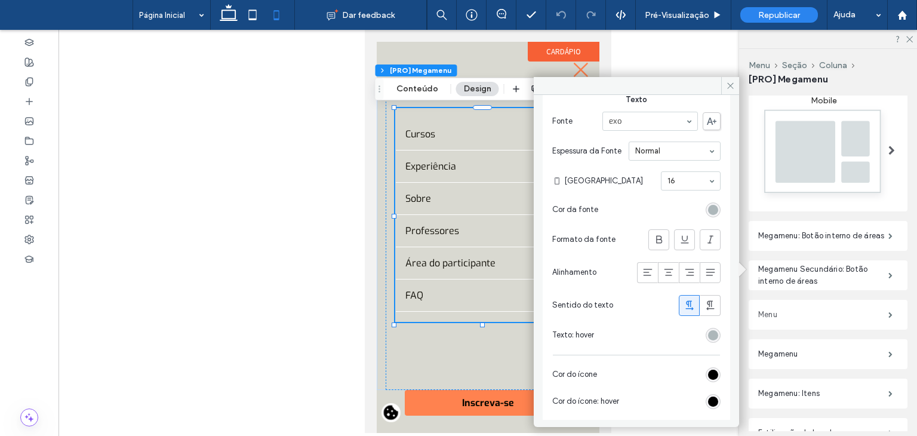
click at [799, 308] on label "Menu" at bounding box center [824, 315] width 130 height 24
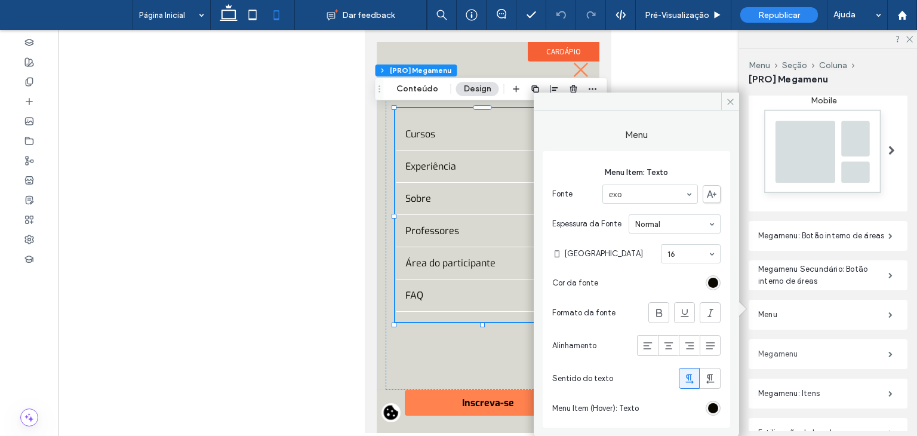
click at [809, 352] on label "Megamenu" at bounding box center [824, 354] width 130 height 24
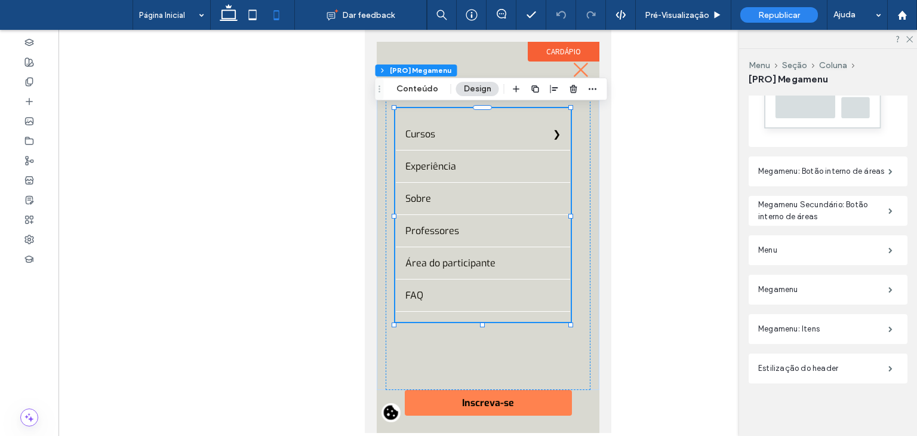
scroll to position [363, 0]
click at [803, 321] on label "Megamenu: Itens" at bounding box center [824, 329] width 130 height 24
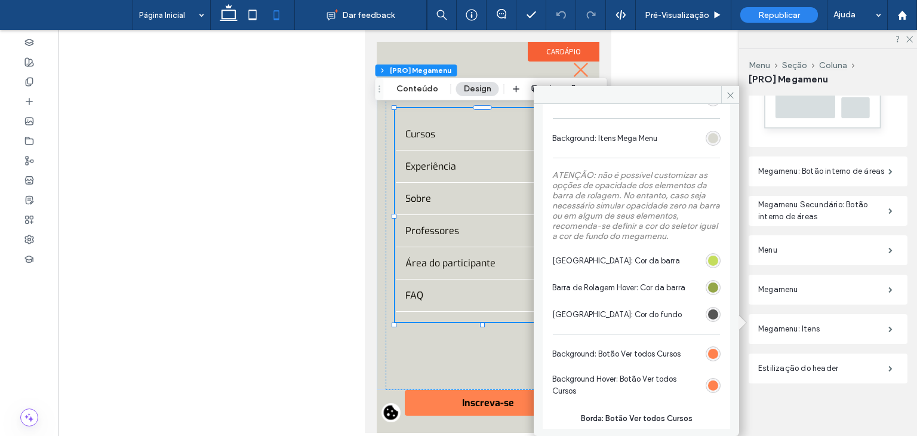
scroll to position [418, 0]
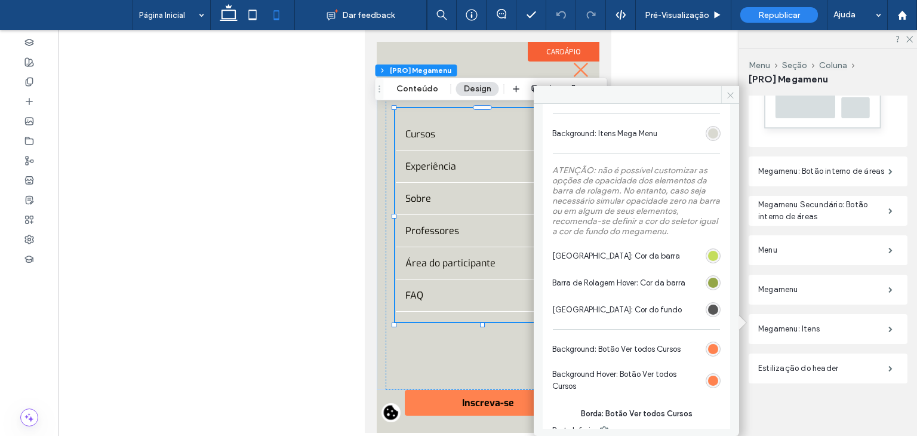
drag, startPoint x: 681, startPoint y: 102, endPoint x: 723, endPoint y: 88, distance: 44.6
click at [723, 88] on div at bounding box center [636, 95] width 205 height 18
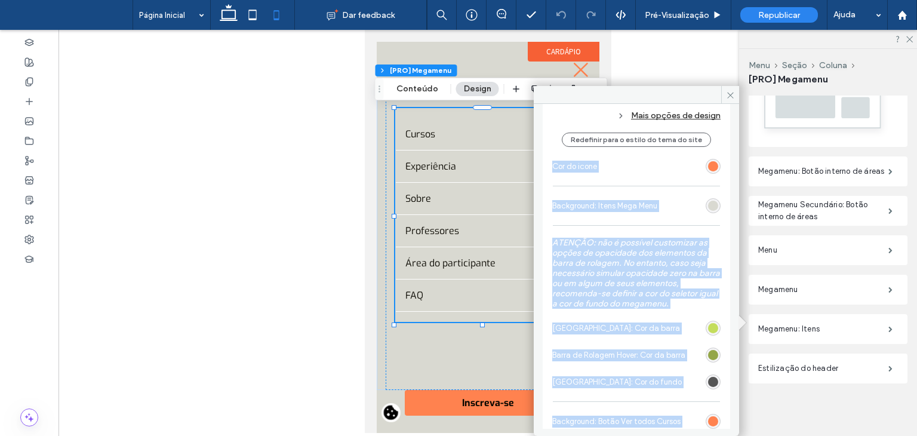
scroll to position [111, 0]
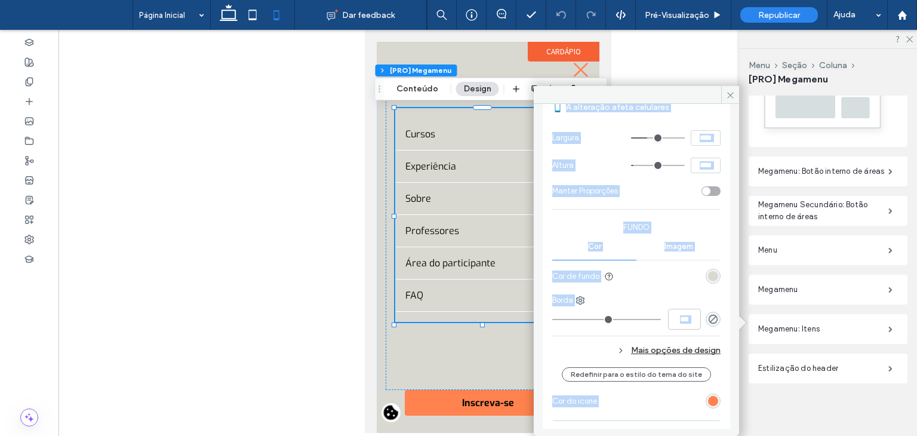
drag, startPoint x: 645, startPoint y: 97, endPoint x: 746, endPoint y: 96, distance: 100.9
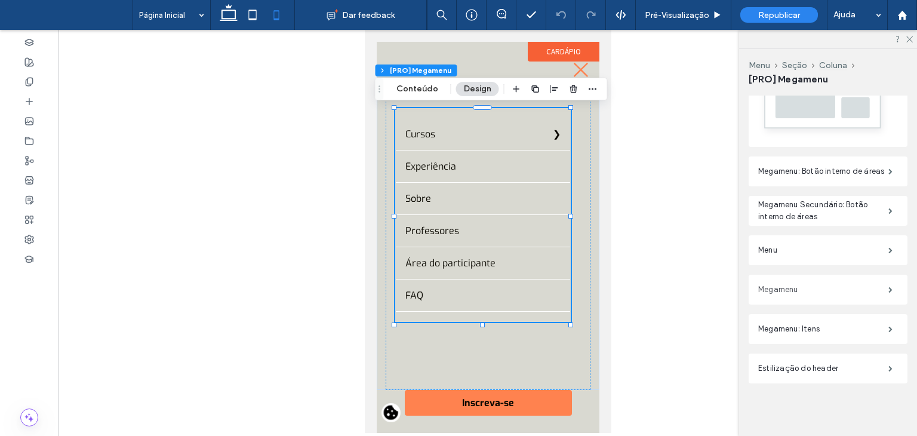
click at [819, 287] on label "Megamenu" at bounding box center [824, 290] width 130 height 24
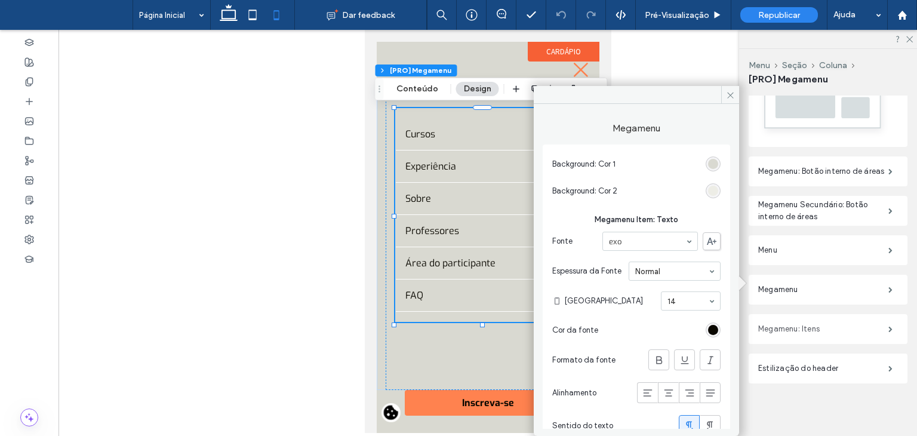
click at [805, 325] on label "Megamenu: Itens" at bounding box center [824, 329] width 130 height 24
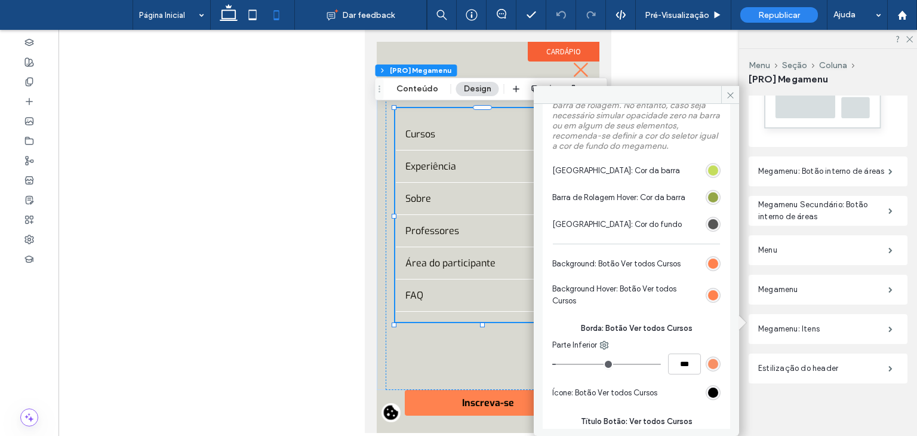
scroll to position [478, 0]
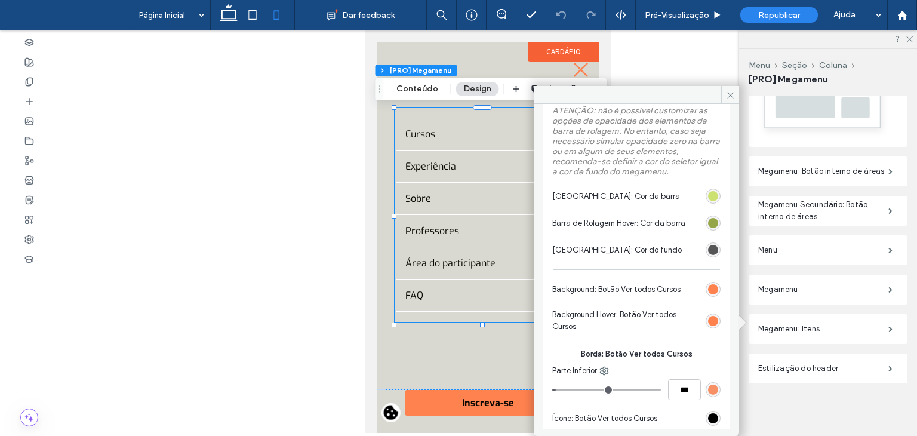
click at [708, 199] on div "#c4dd5d" at bounding box center [713, 196] width 10 height 10
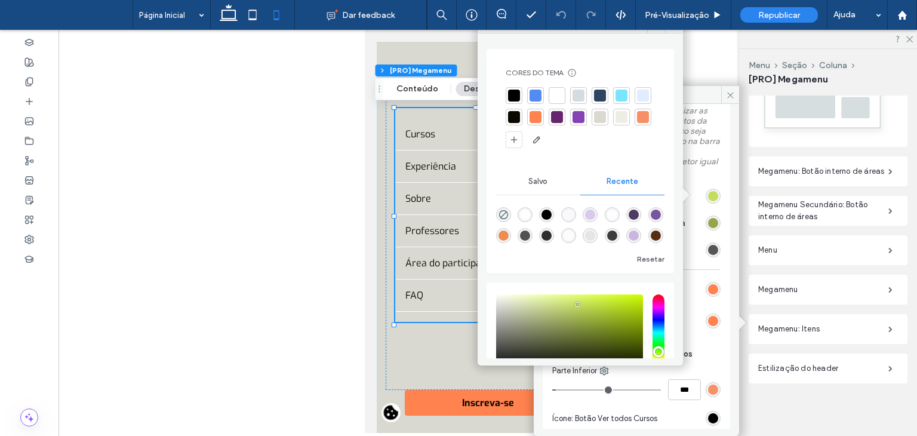
click at [509, 234] on div "rgba(237, 141, 80, 1)" at bounding box center [504, 236] width 10 height 10
type input "*"
type input "*******"
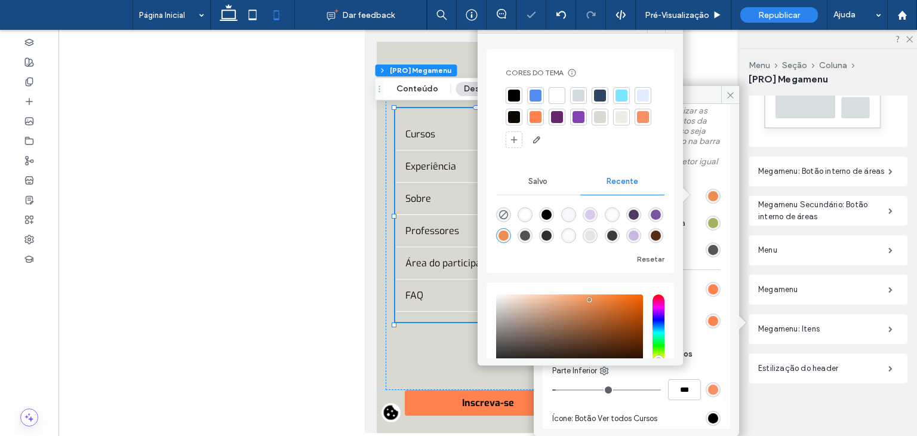
click at [708, 222] on div "#94a648" at bounding box center [713, 223] width 10 height 10
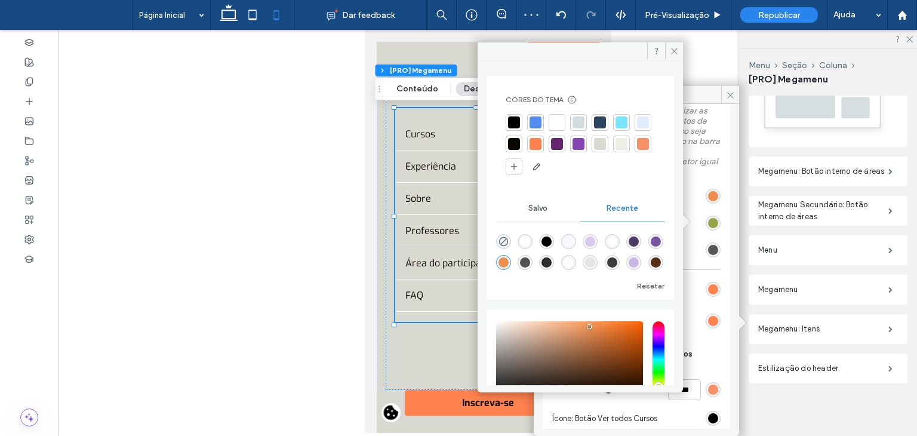
click at [509, 265] on div "rgba(237, 141, 80, 1)" at bounding box center [504, 262] width 10 height 10
type input "*"
click at [722, 163] on div "Botão Voltar Estilo de botão Texto do botão A alteração afeta celulares Largura…" at bounding box center [637, 185] width 188 height 1036
click at [673, 53] on icon at bounding box center [674, 51] width 9 height 9
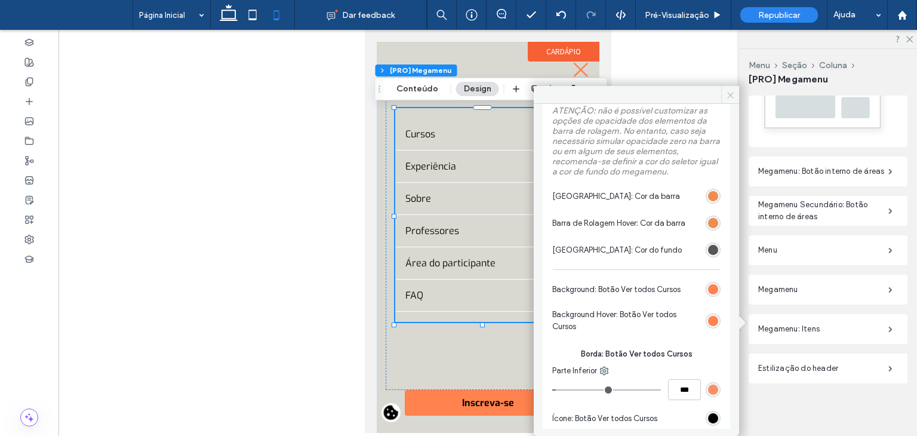
click at [729, 95] on icon at bounding box center [730, 95] width 9 height 9
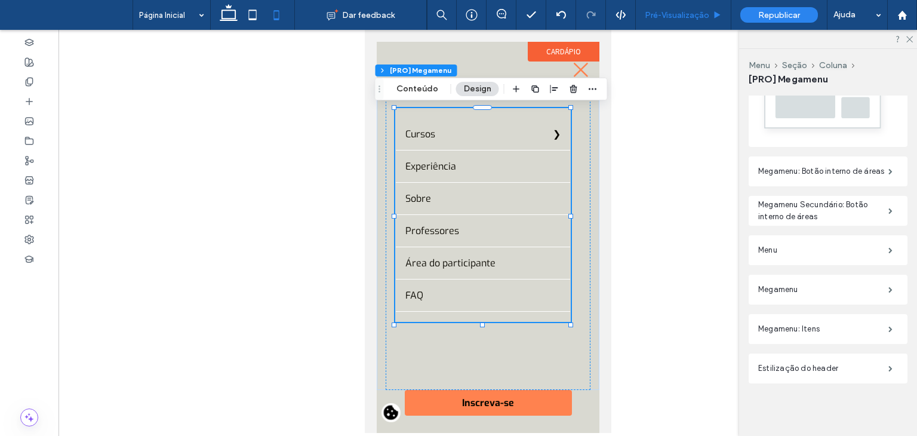
click at [687, 26] on div "Pré-Visualizaçāo" at bounding box center [684, 15] width 96 height 30
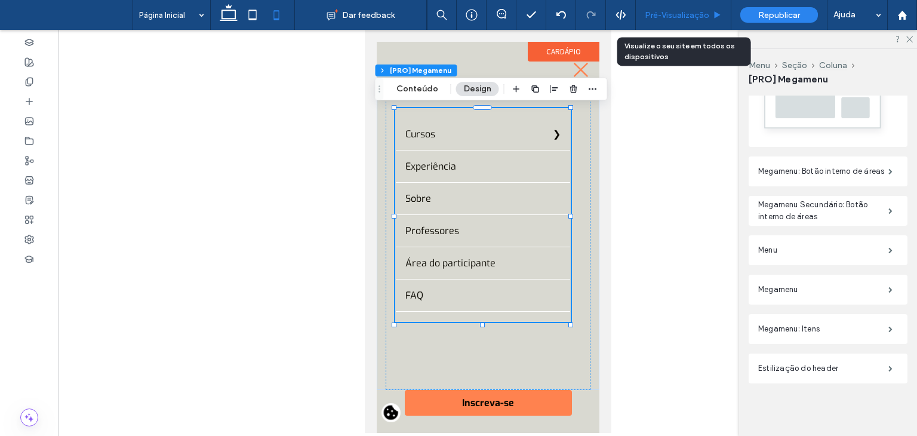
click at [686, 19] on span "Pré-Visualizaçāo" at bounding box center [677, 15] width 65 height 10
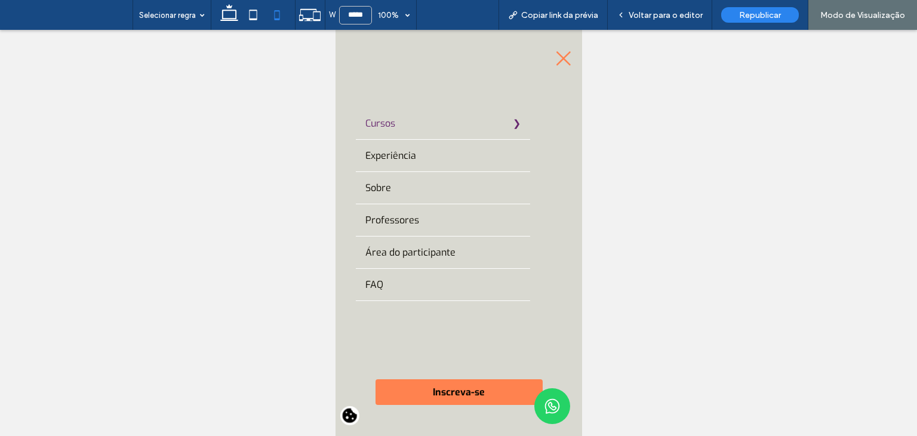
click at [448, 122] on label "Cursos" at bounding box center [442, 124] width 174 height 32
click at [335, 30] on summary "Gestão" at bounding box center [335, 30] width 0 height 0
click at [335, 30] on icon at bounding box center [335, 30] width 0 height 0
click at [554, 60] on icon at bounding box center [563, 59] width 18 height 18
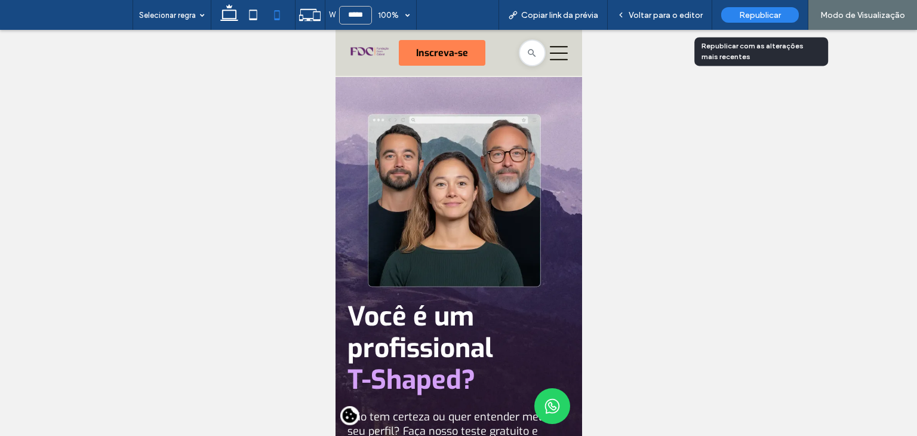
click at [757, 19] on span "Republicar" at bounding box center [760, 15] width 42 height 10
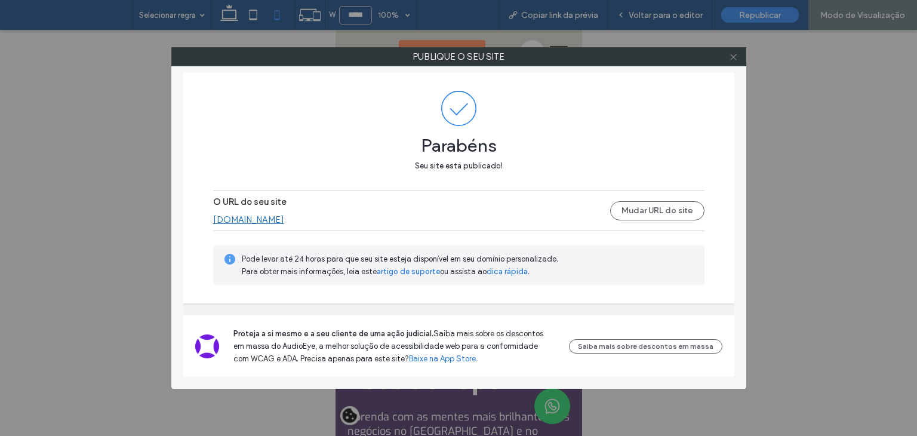
click at [738, 58] on icon at bounding box center [733, 57] width 9 height 9
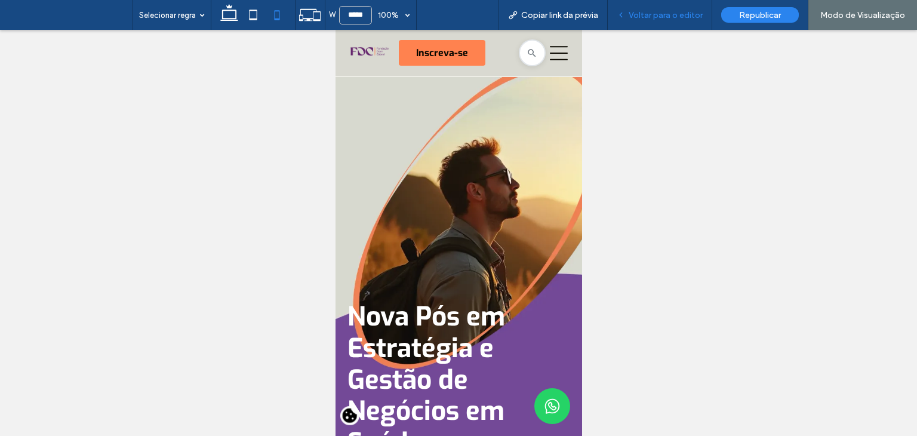
click at [665, 20] on span "Voltar para o editor" at bounding box center [666, 15] width 74 height 10
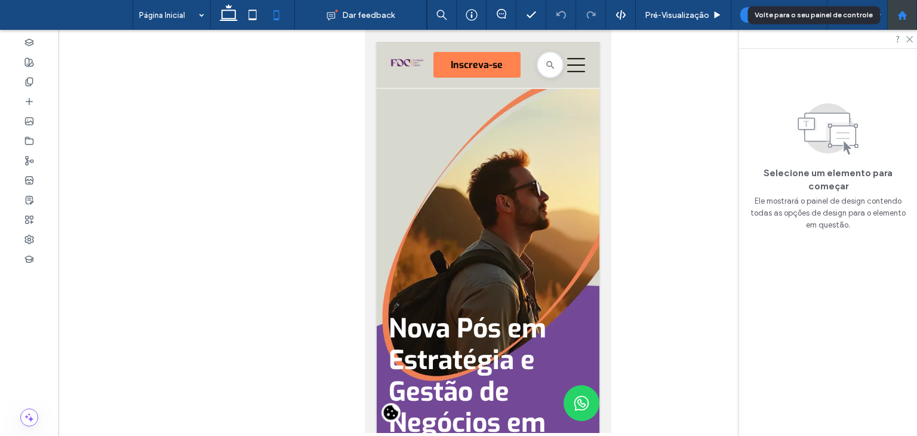
click at [896, 20] on div at bounding box center [903, 15] width 30 height 30
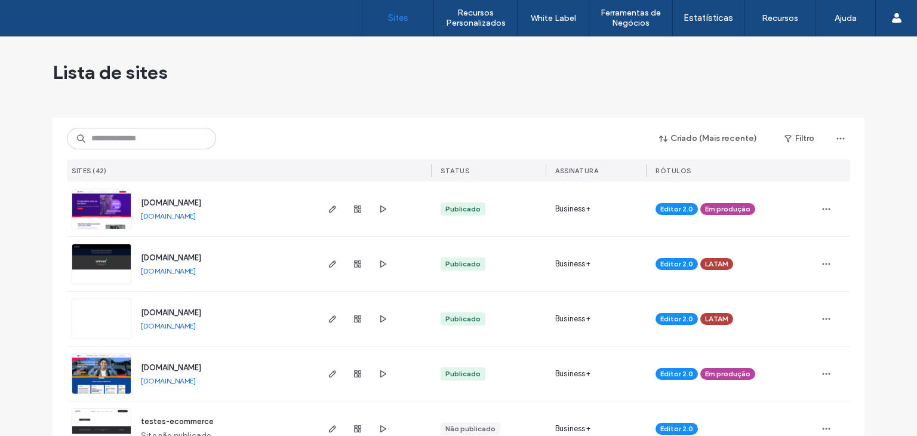
click at [129, 153] on div "Criado (Mais recente) Filtro Sites (42) STATUS Assinatura Rótulos" at bounding box center [459, 150] width 784 height 64
click at [129, 140] on input at bounding box center [141, 139] width 149 height 22
click at [803, 138] on button "Filtro" at bounding box center [800, 138] width 54 height 19
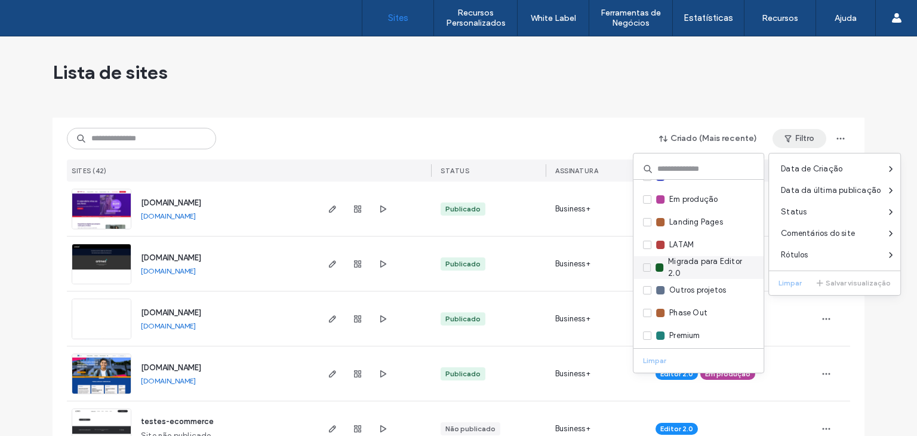
scroll to position [108, 0]
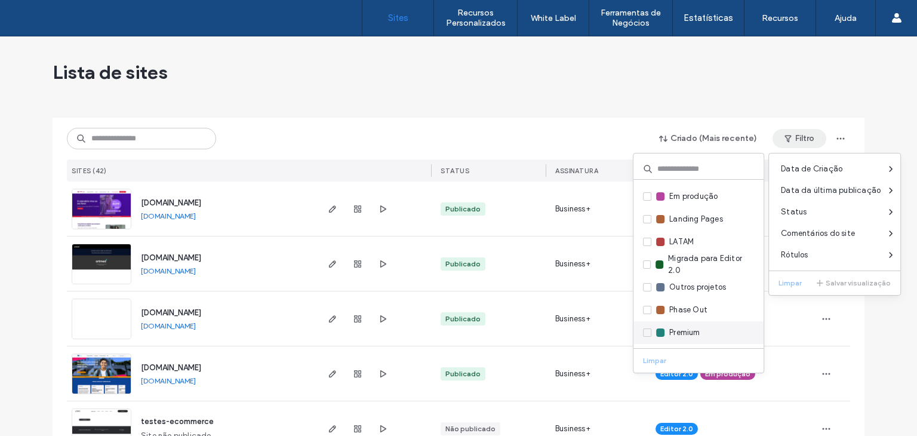
click at [670, 331] on span "Premium" at bounding box center [685, 333] width 30 height 12
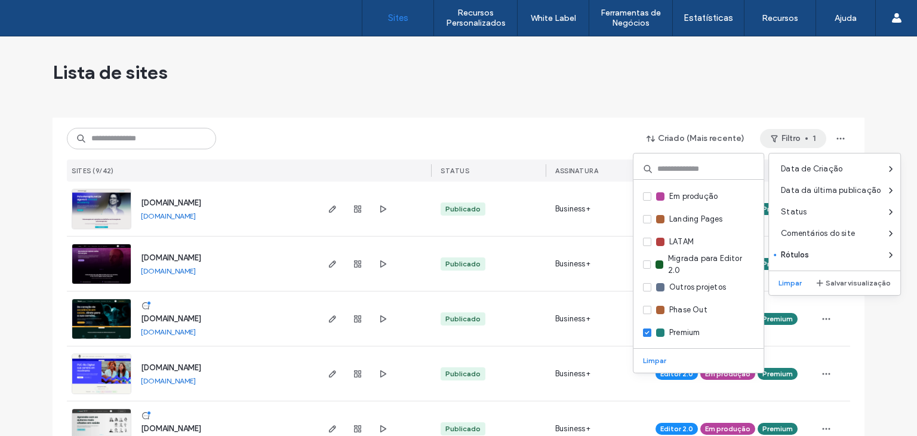
click at [389, 131] on div "Criado (Mais recente) Filtro 1" at bounding box center [459, 138] width 784 height 23
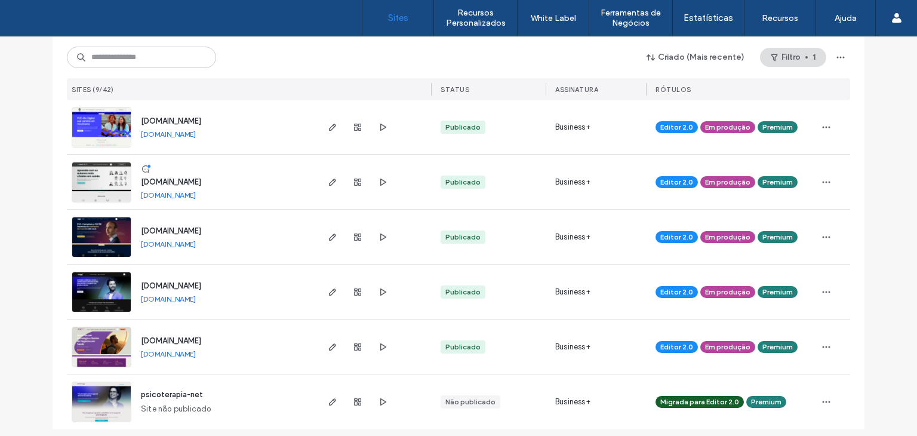
scroll to position [254, 0]
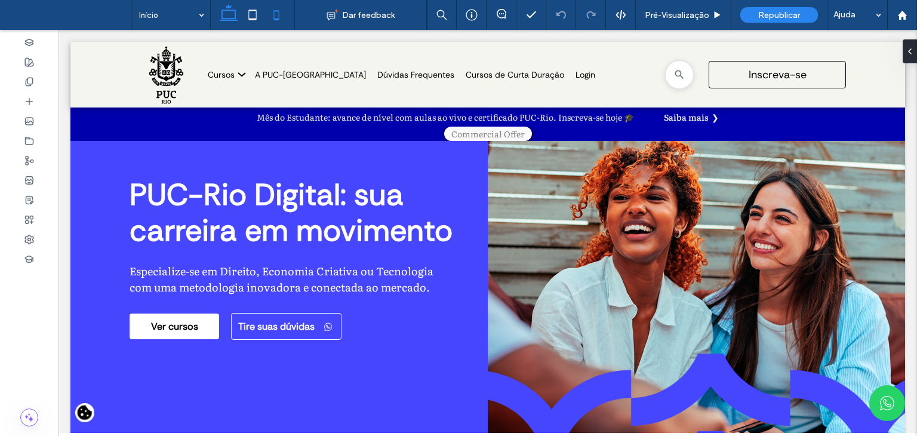
click at [282, 15] on icon at bounding box center [277, 15] width 24 height 24
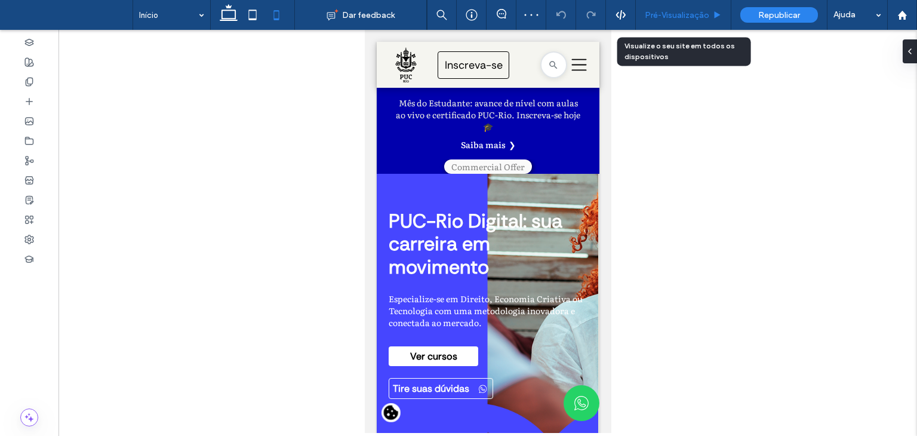
click at [689, 17] on span "Pré-Visualizaçāo" at bounding box center [677, 15] width 65 height 10
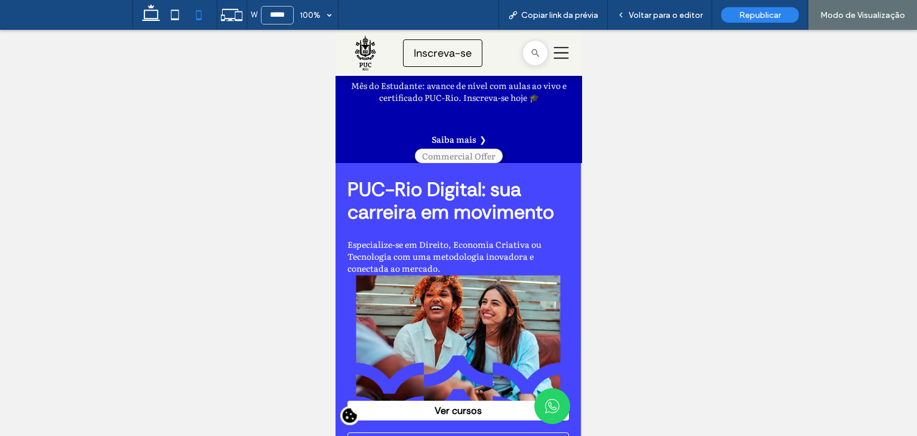
click at [552, 47] on icon "Uma silhueta de três linhas pretas em um fundo branco." at bounding box center [561, 52] width 18 height 15
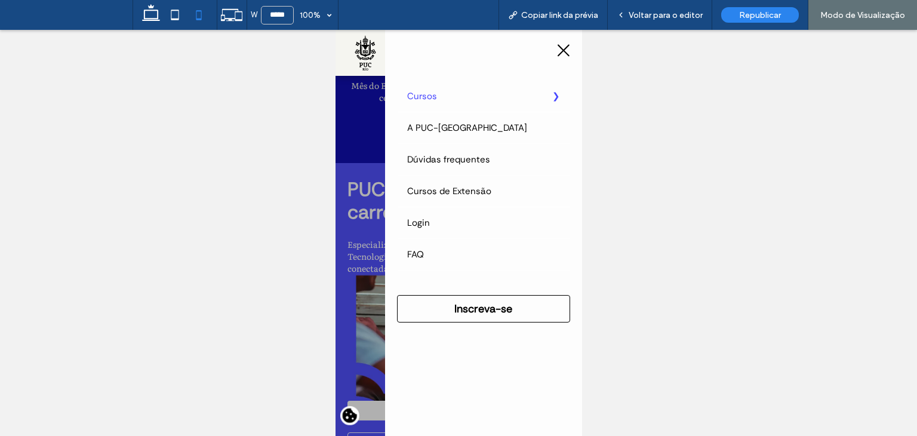
click at [453, 93] on label "Cursos" at bounding box center [483, 96] width 172 height 31
click at [335, 30] on summary "Tecnologia" at bounding box center [335, 30] width 0 height 0
click at [659, 24] on div "Voltar para o editor" at bounding box center [660, 15] width 105 height 30
click at [335, 30] on link "Pós-Graduação em Engenharia de Software" at bounding box center [335, 30] width 0 height 0
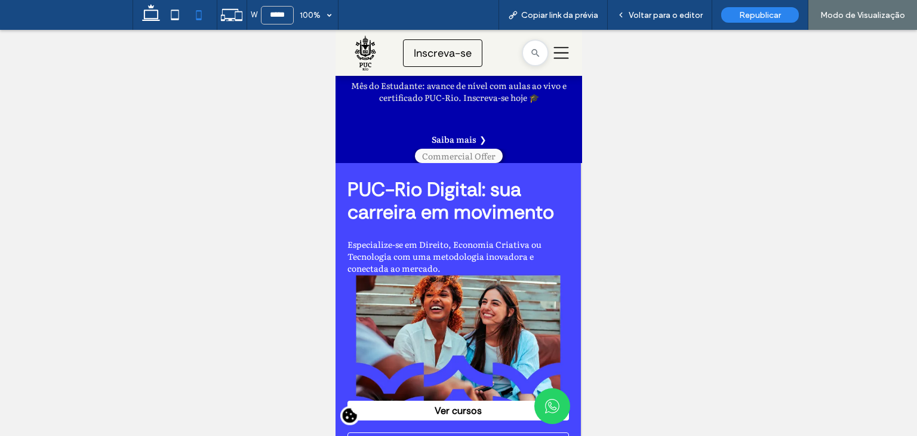
click at [555, 65] on div at bounding box center [458, 218] width 917 height 436
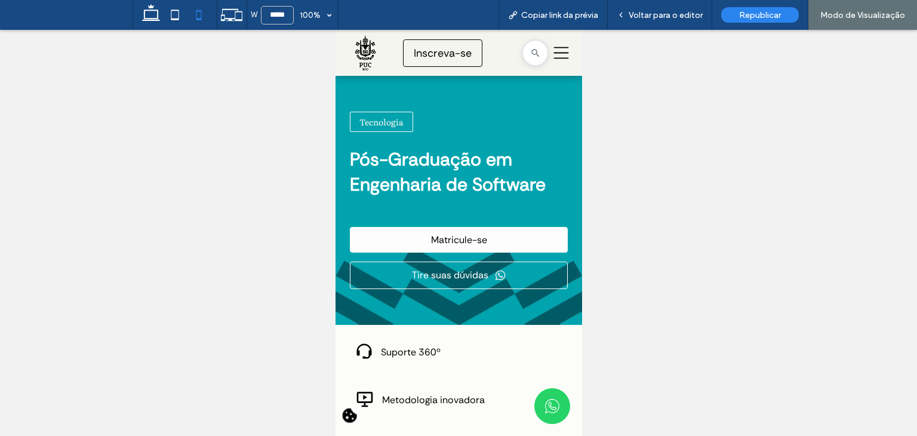
click at [552, 50] on icon "Uma silhueta de três linhas pretas em um fundo branco." at bounding box center [561, 52] width 18 height 15
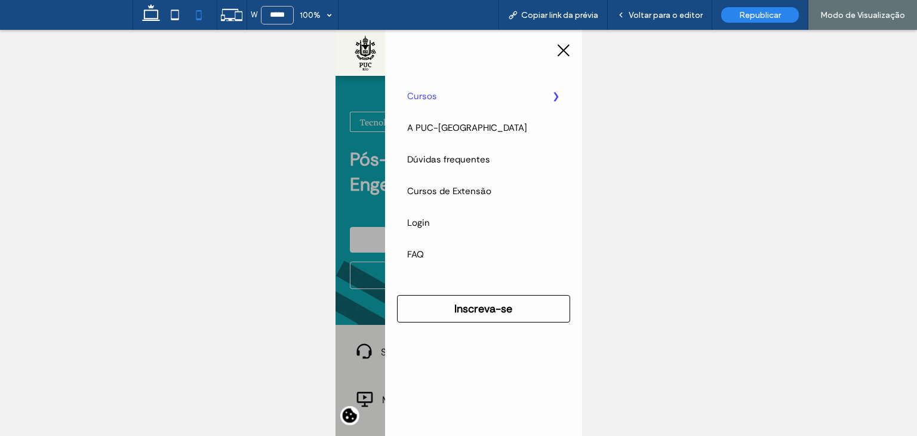
click at [474, 87] on label "Cursos" at bounding box center [483, 96] width 172 height 31
click at [662, 14] on span "Voltar para o editor" at bounding box center [666, 15] width 74 height 10
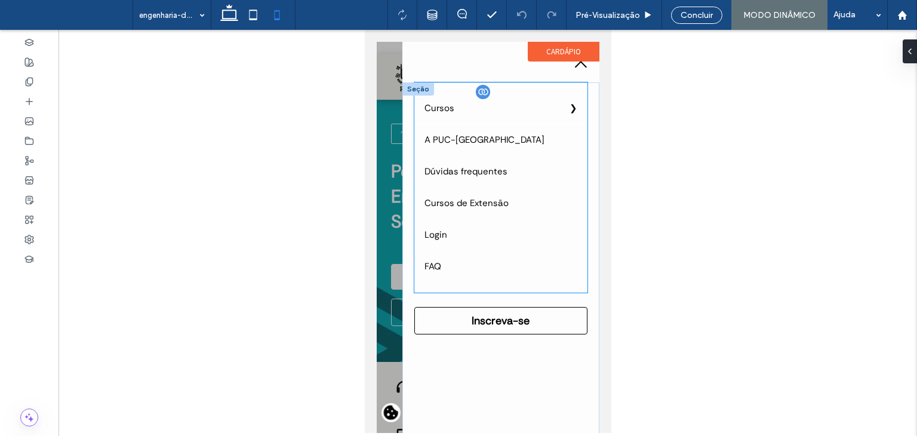
click at [364, 30] on summary "Tecnologia" at bounding box center [364, 30] width 0 height 0
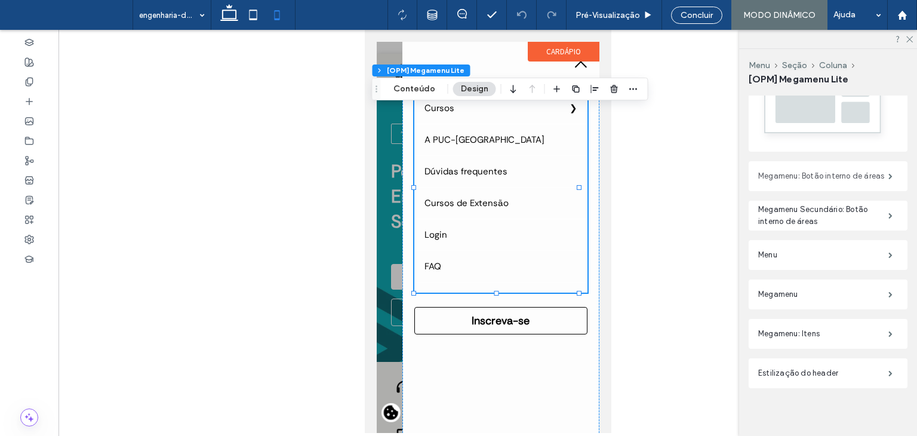
scroll to position [363, 0]
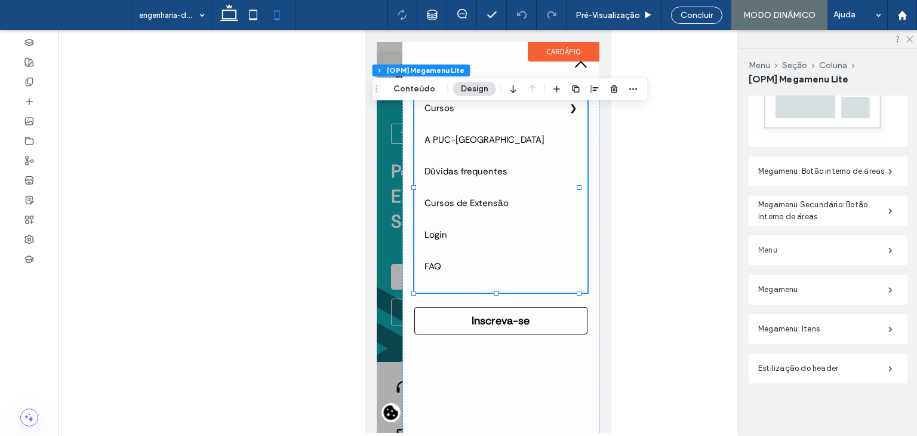
click at [819, 246] on label "Menu" at bounding box center [824, 250] width 130 height 24
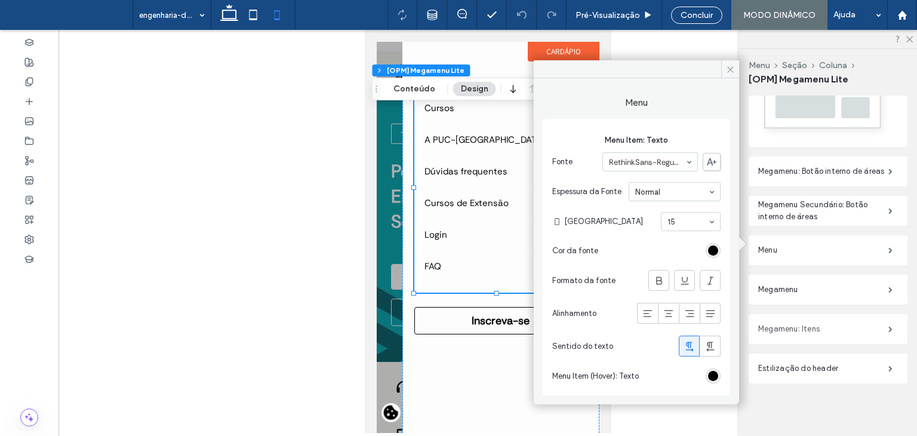
click at [802, 327] on label "Megamenu: Itens" at bounding box center [824, 329] width 130 height 24
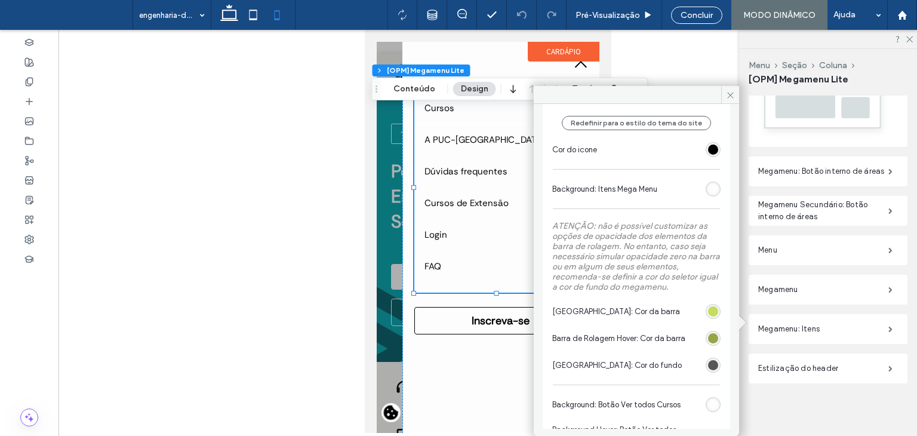
scroll to position [418, 0]
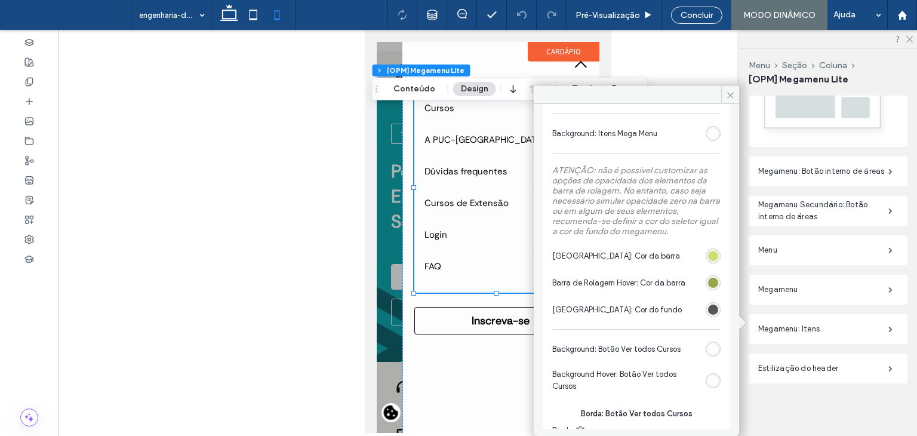
click at [712, 253] on div "#c4dd5d" at bounding box center [713, 256] width 10 height 10
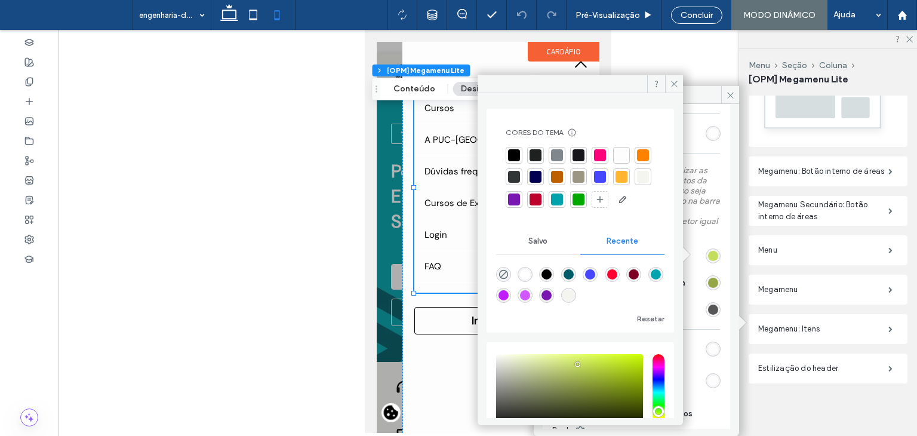
click at [606, 177] on div at bounding box center [600, 177] width 12 height 12
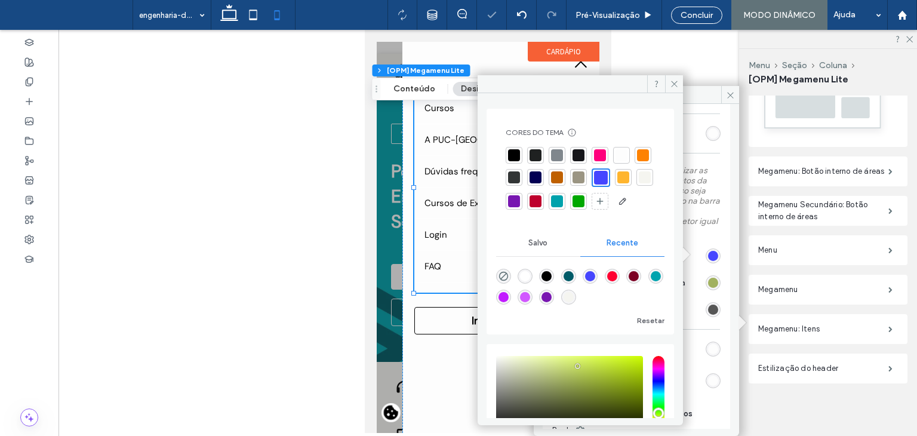
click at [708, 281] on div "#94a648" at bounding box center [713, 283] width 10 height 10
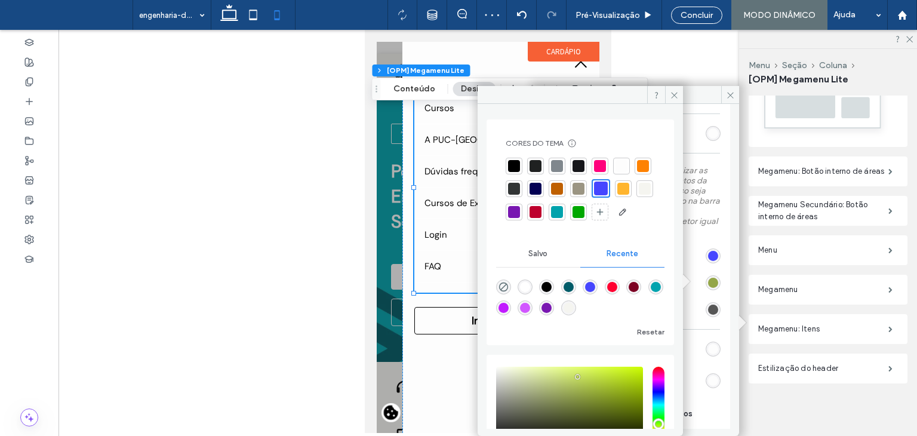
click at [563, 213] on div at bounding box center [557, 212] width 12 height 12
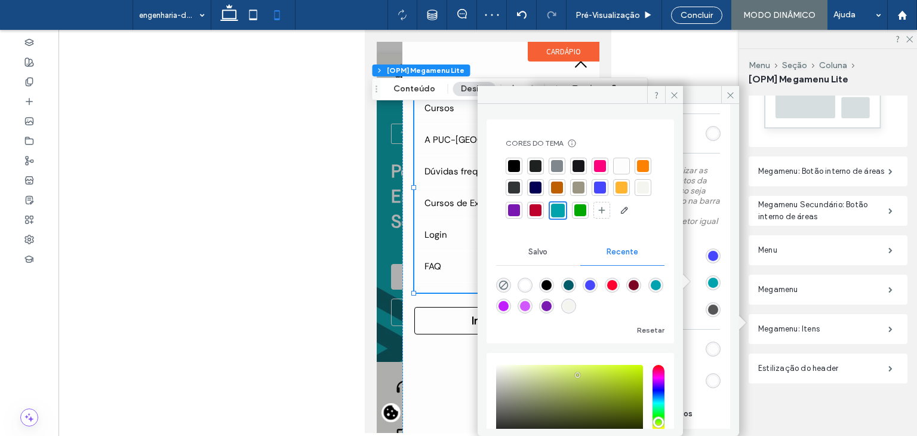
click at [719, 211] on div "Botão Voltar Estilo de botão Texto do botão A alteração afeta celulares Largura…" at bounding box center [637, 244] width 188 height 1036
click at [669, 93] on span at bounding box center [674, 95] width 18 height 18
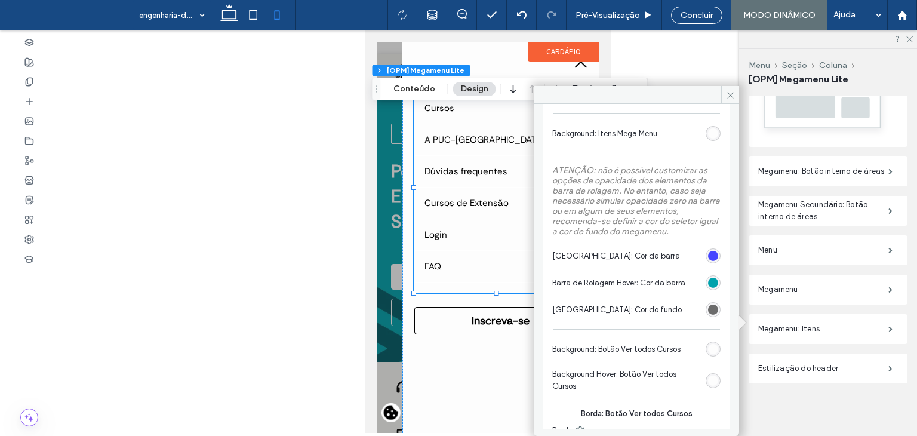
click at [708, 308] on div "#565656" at bounding box center [713, 310] width 10 height 10
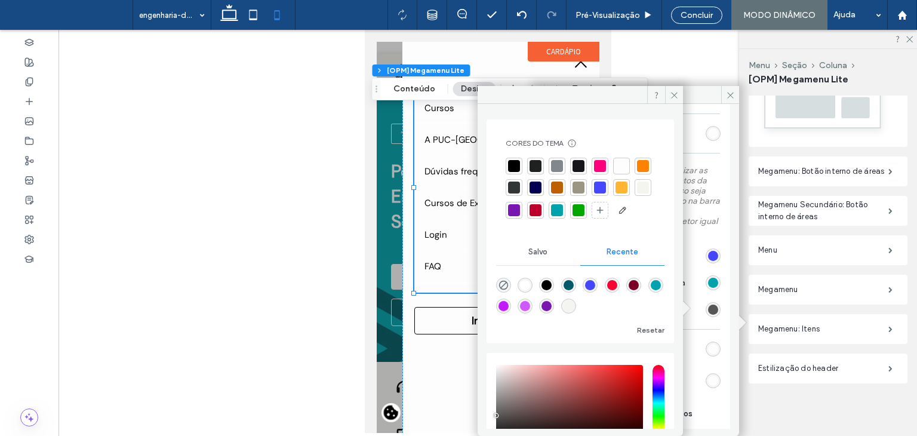
click at [514, 166] on div at bounding box center [514, 166] width 12 height 12
type input "*"
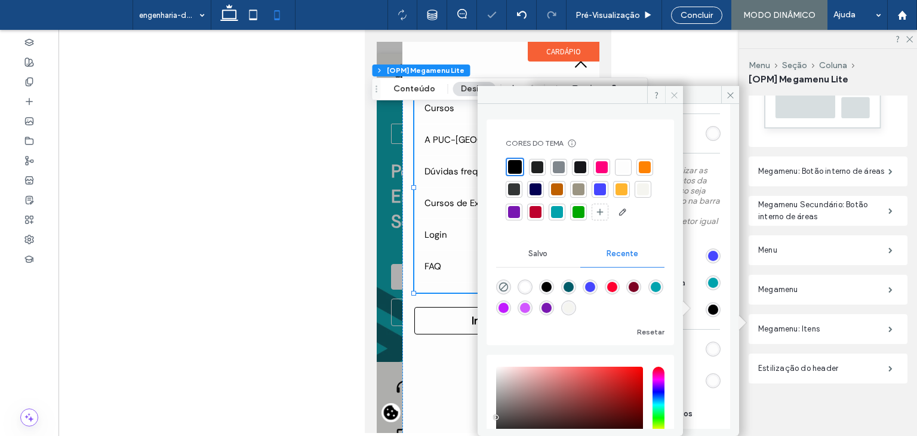
click at [677, 93] on icon at bounding box center [674, 95] width 9 height 9
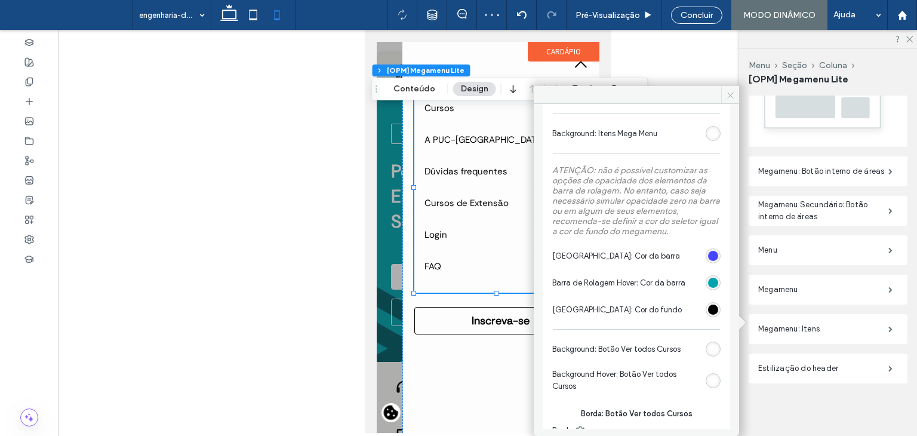
click at [726, 100] on span at bounding box center [731, 95] width 18 height 18
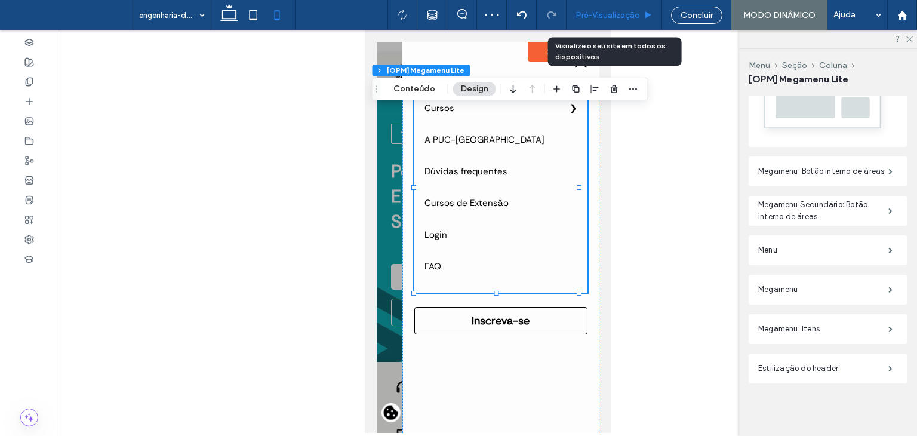
click at [637, 12] on span "Pré-Visualizaçāo" at bounding box center [608, 15] width 65 height 10
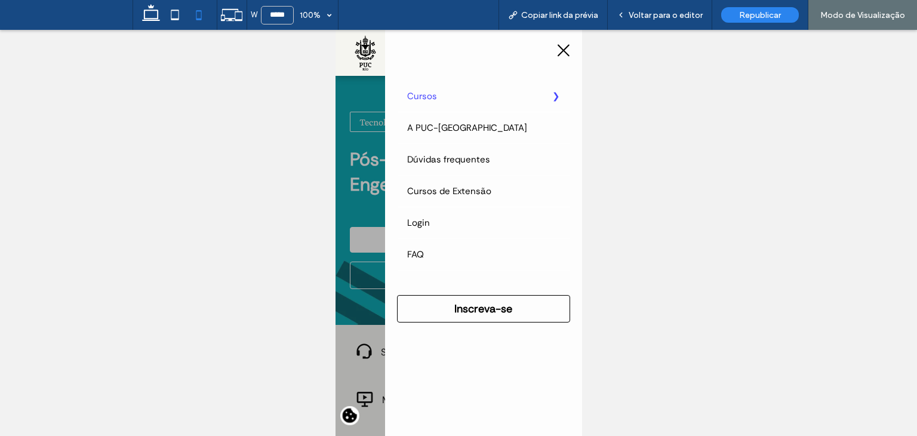
click at [493, 101] on label "Cursos" at bounding box center [483, 96] width 172 height 31
click at [335, 30] on summary "Tecnologia" at bounding box center [335, 30] width 0 height 0
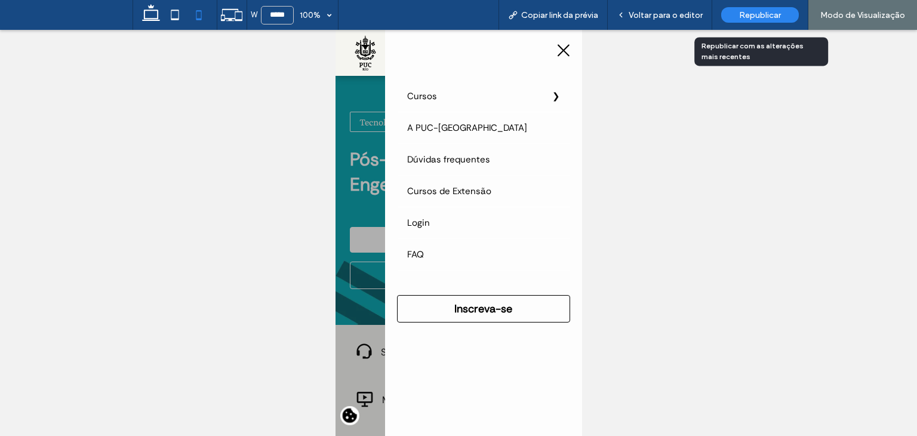
click at [755, 20] on div "Republicar" at bounding box center [761, 15] width 78 height 16
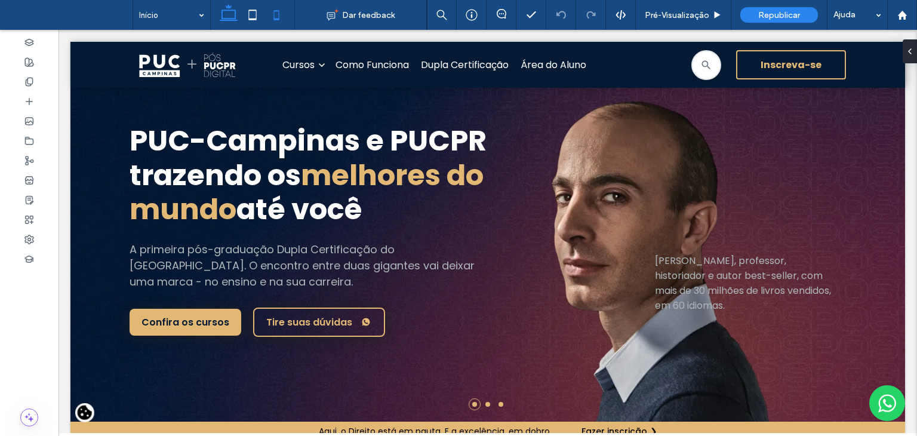
drag, startPoint x: 207, startPoint y: 2, endPoint x: 287, endPoint y: 23, distance: 82.9
click at [287, 23] on icon at bounding box center [277, 15] width 24 height 24
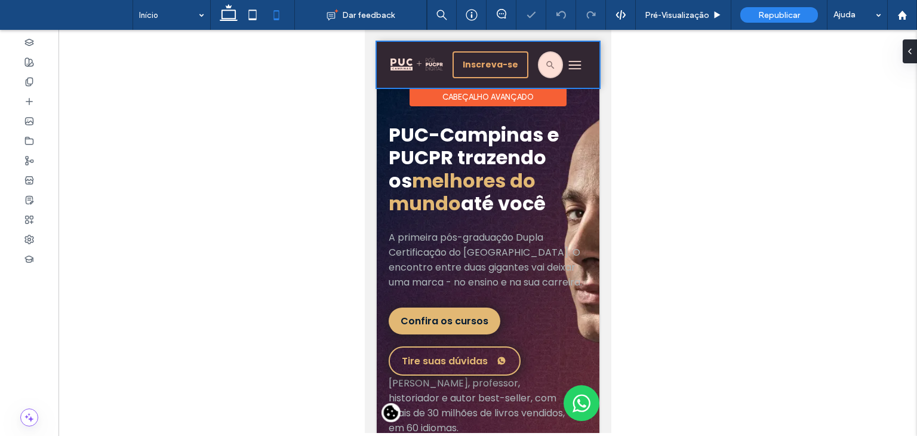
click at [557, 58] on div at bounding box center [487, 65] width 223 height 46
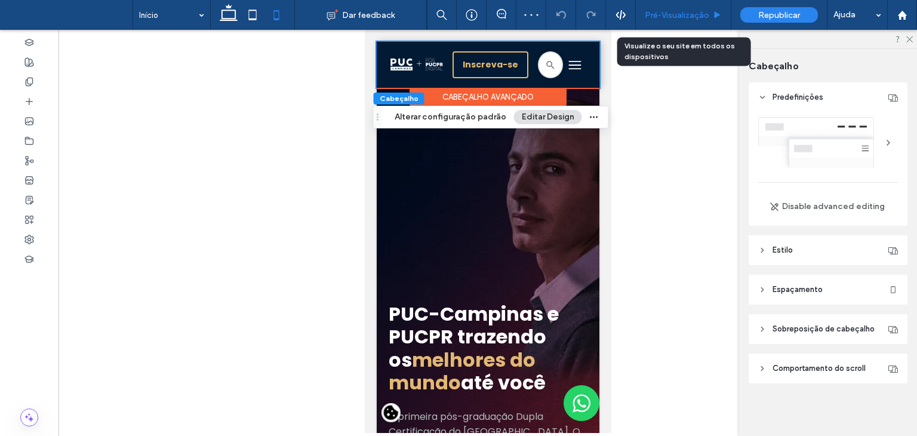
click at [655, 16] on span "Pré-Visualizaçāo" at bounding box center [677, 15] width 65 height 10
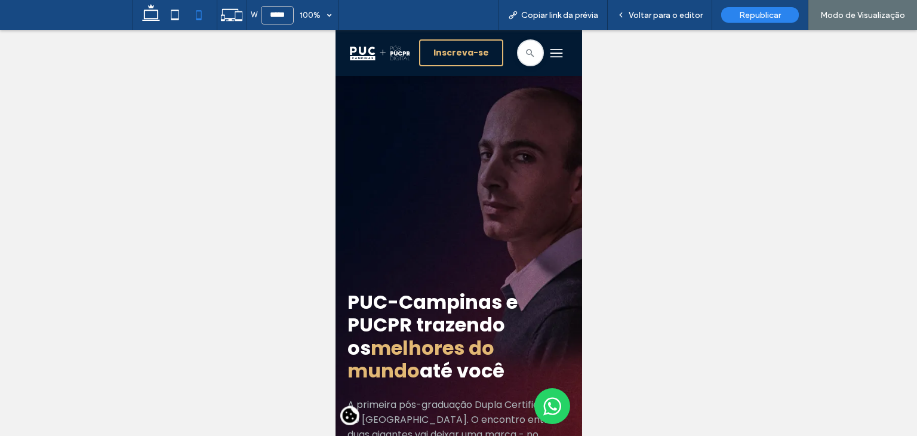
click at [547, 48] on icon "Um ícone preto e branco de três linhas em um fundo branco." at bounding box center [556, 53] width 22 height 18
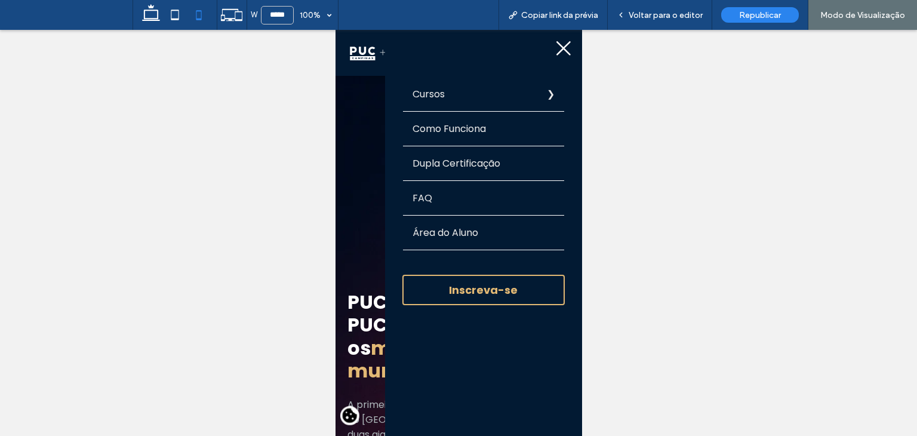
click at [440, 92] on label "Cursos" at bounding box center [483, 94] width 161 height 34
click at [335, 30] on summary "Arquitetura e Urbanismo" at bounding box center [335, 30] width 0 height 0
click at [688, 22] on div "Voltar para o editor" at bounding box center [660, 15] width 105 height 30
click at [667, 19] on span "Voltar para o editor" at bounding box center [666, 15] width 74 height 10
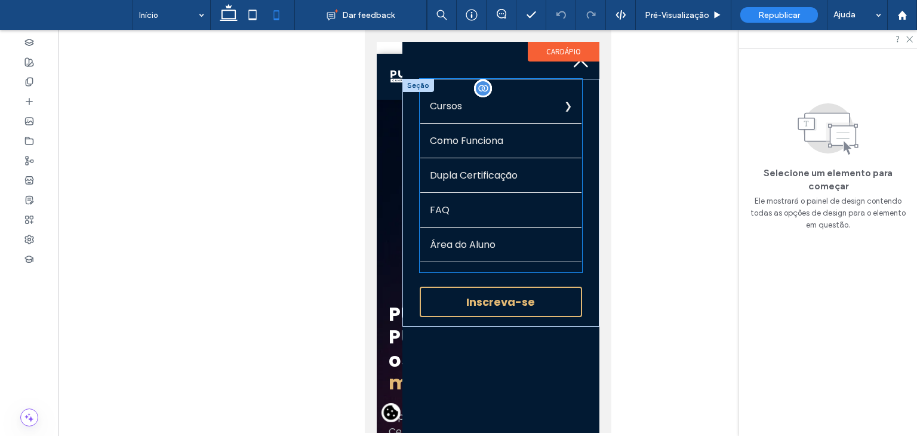
click at [364, 30] on link "Liderança e Transformação Digital na Era da Inteligência Artificial" at bounding box center [364, 30] width 0 height 0
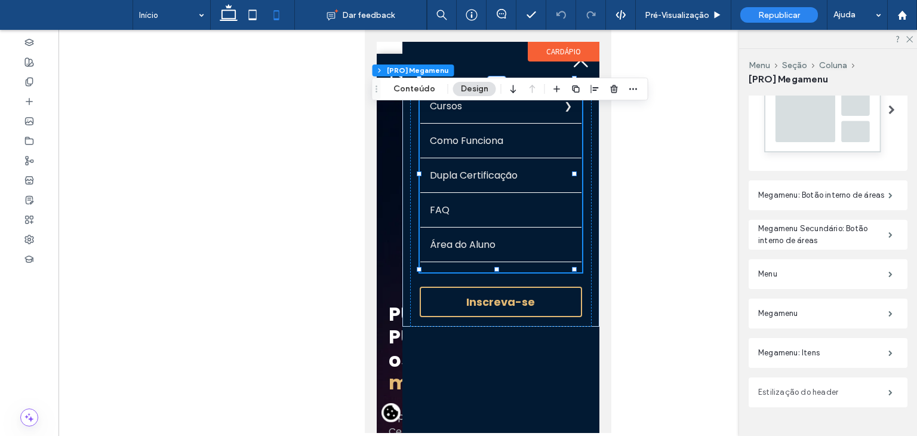
scroll to position [363, 0]
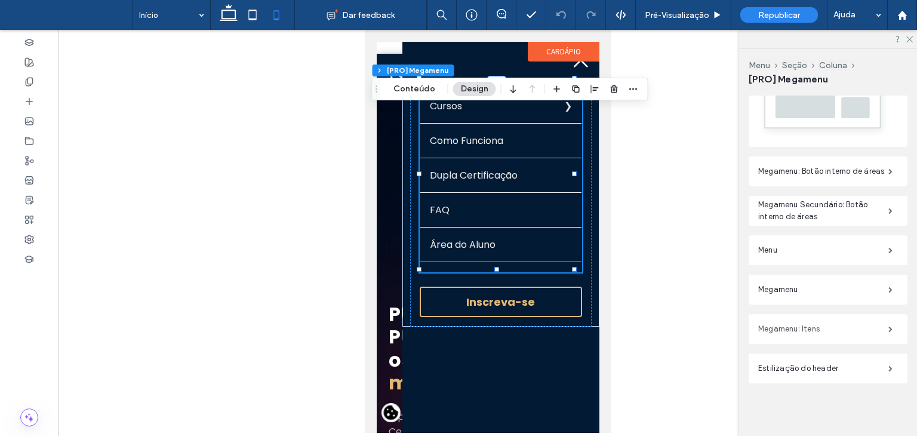
click at [793, 330] on label "Megamenu: Itens" at bounding box center [824, 329] width 130 height 24
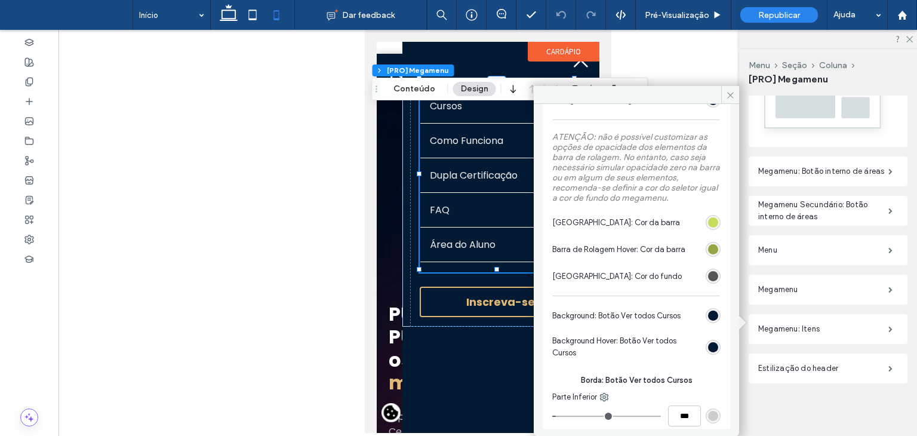
scroll to position [451, 0]
click at [713, 220] on div "#c4dd5d" at bounding box center [713, 223] width 15 height 15
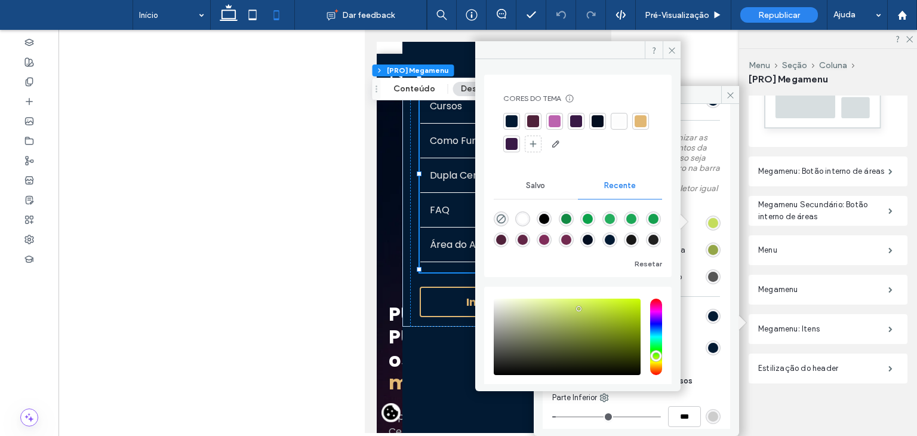
click at [635, 127] on div at bounding box center [641, 121] width 12 height 12
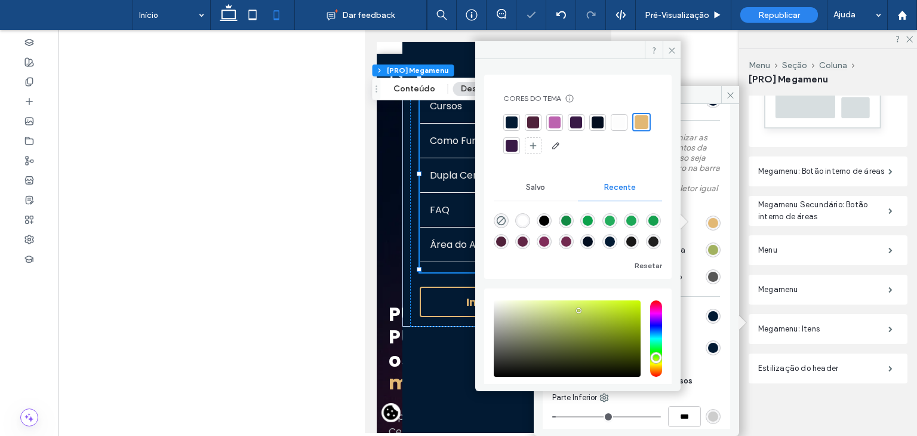
click at [708, 245] on div "#94a648" at bounding box center [713, 250] width 10 height 10
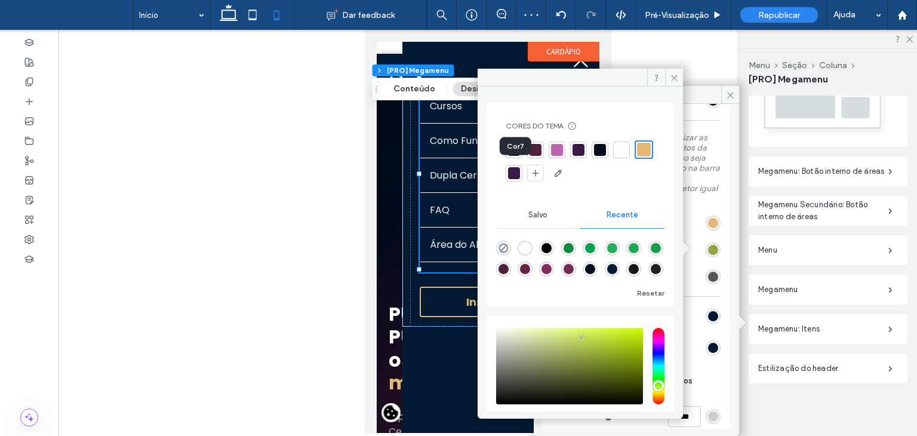
click at [637, 156] on div at bounding box center [644, 150] width 14 height 14
click at [711, 180] on label "ATENÇÃO: não é possível customizar as opções de opacidade dos elementos da barr…" at bounding box center [636, 168] width 168 height 83
click at [710, 277] on div "#565656" at bounding box center [713, 277] width 10 height 10
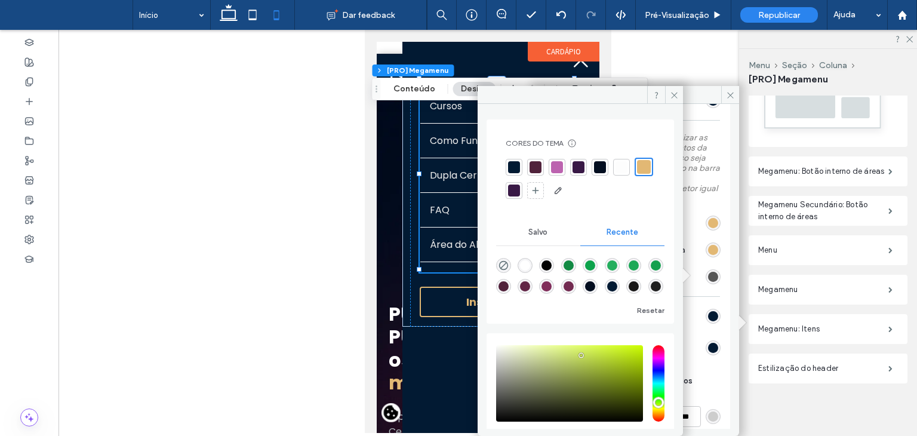
click at [509, 161] on div at bounding box center [514, 167] width 12 height 12
type input "*"
click at [670, 91] on icon at bounding box center [674, 95] width 9 height 9
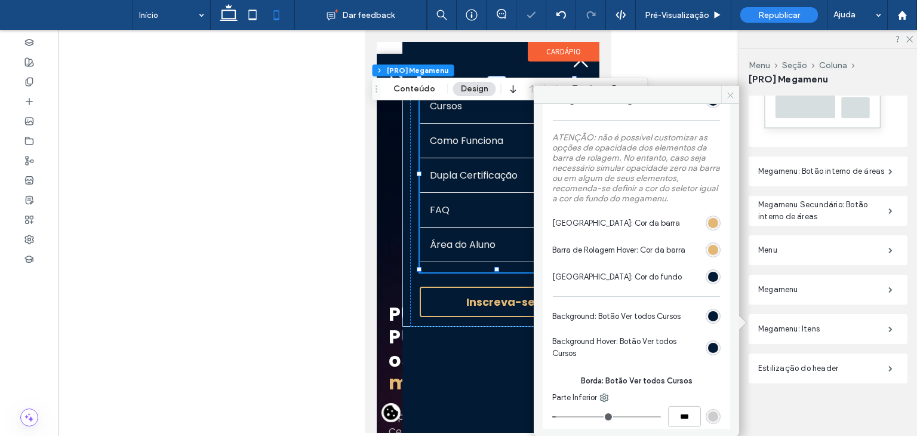
click at [733, 96] on icon at bounding box center [730, 95] width 9 height 9
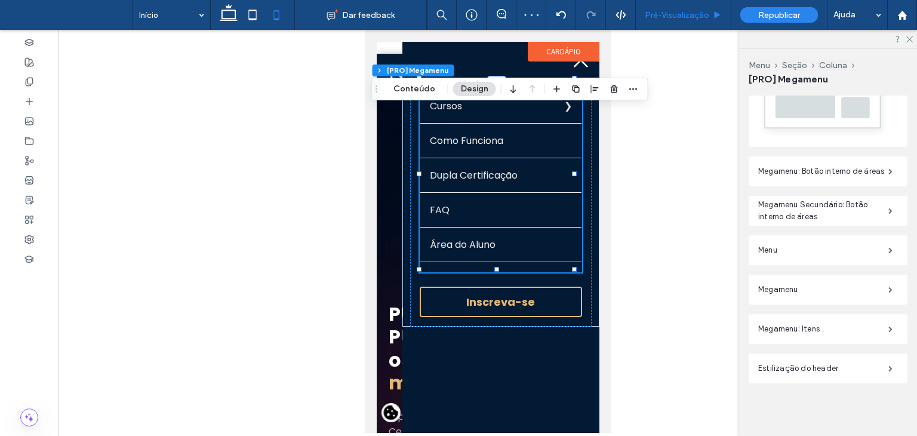
click at [676, 20] on div "Pré-Visualizaçāo" at bounding box center [684, 15] width 96 height 30
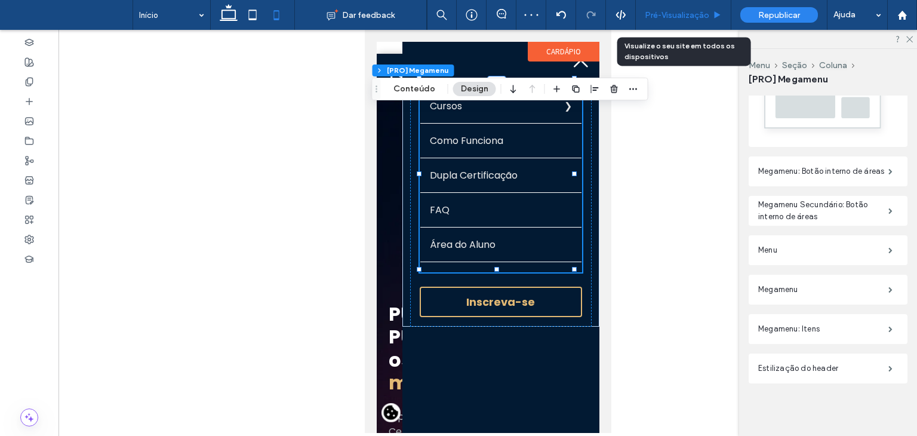
click at [677, 19] on span "Pré-Visualizaçāo" at bounding box center [677, 15] width 65 height 10
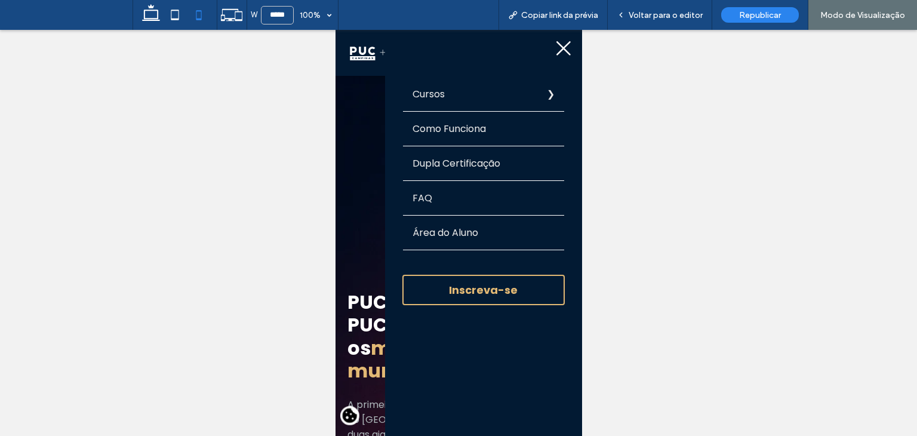
click at [504, 98] on label "Cursos" at bounding box center [483, 94] width 161 height 34
click at [335, 30] on summary "Arquitetura e Urbanismo" at bounding box center [335, 30] width 0 height 0
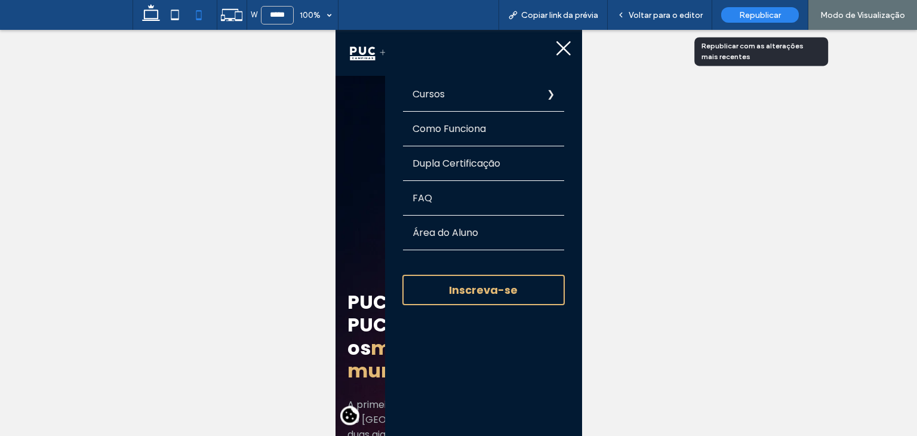
click at [770, 13] on span "Republicar" at bounding box center [760, 15] width 42 height 10
